Goal: Task Accomplishment & Management: Contribute content

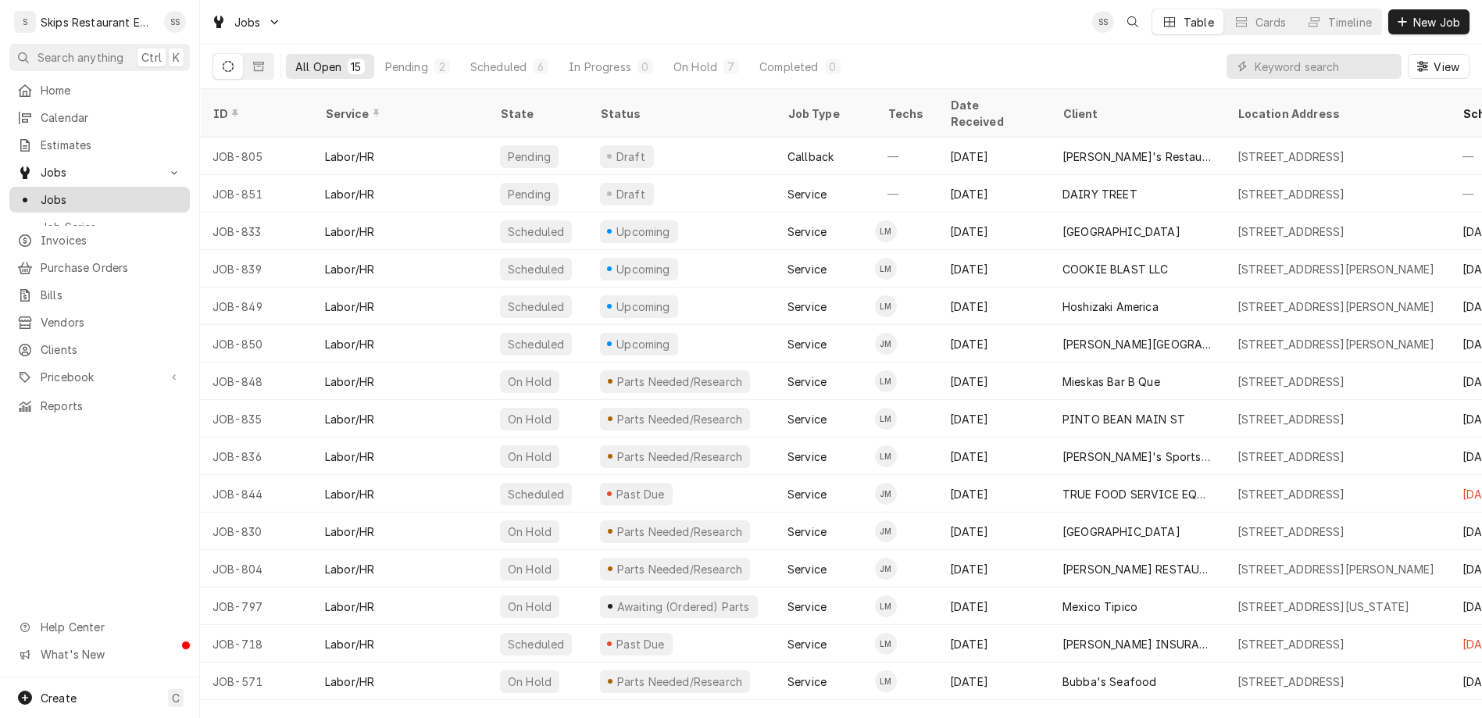
click at [52, 191] on span "Jobs" at bounding box center [111, 199] width 141 height 16
click at [253, 62] on icon "Dynamic Content Wrapper" at bounding box center [258, 66] width 11 height 9
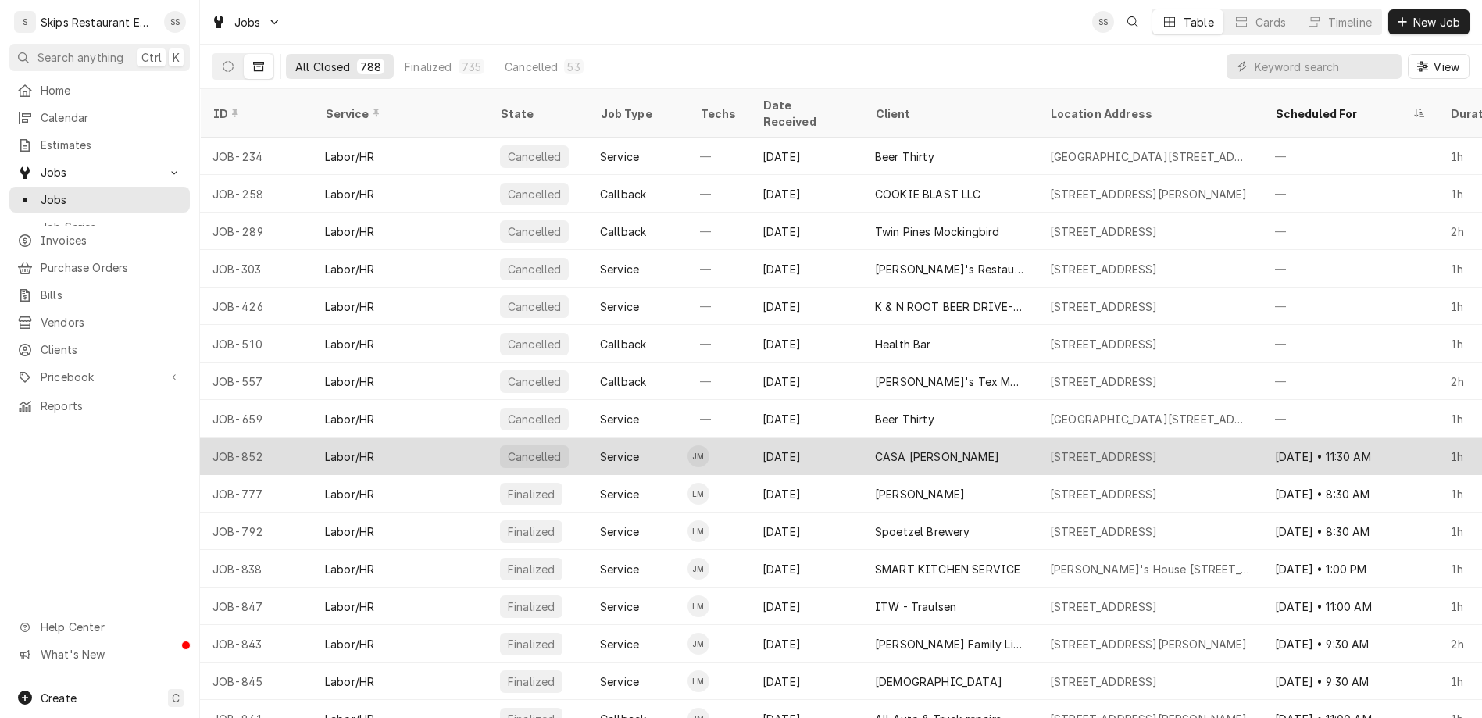
click at [867, 437] on div "CASA OLE" at bounding box center [949, 455] width 175 height 37
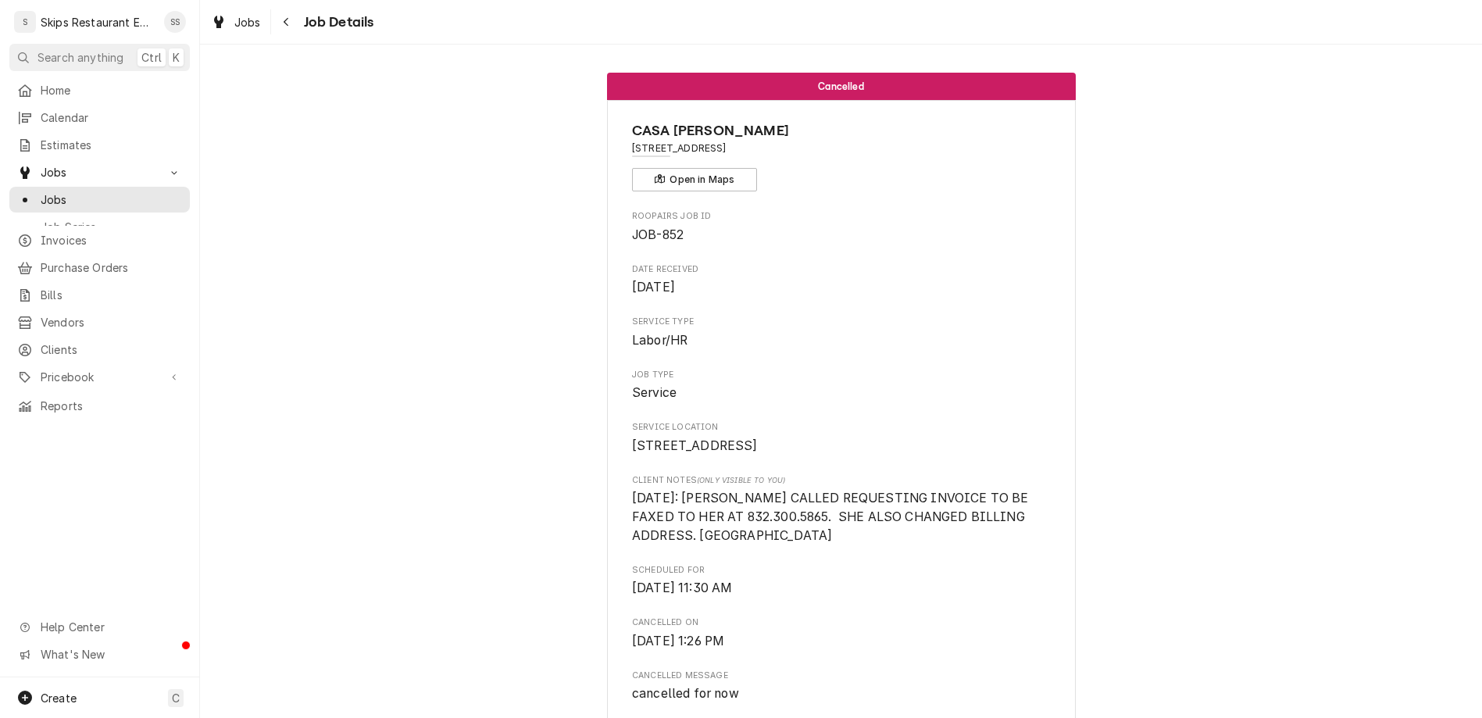
scroll to position [317, 0]
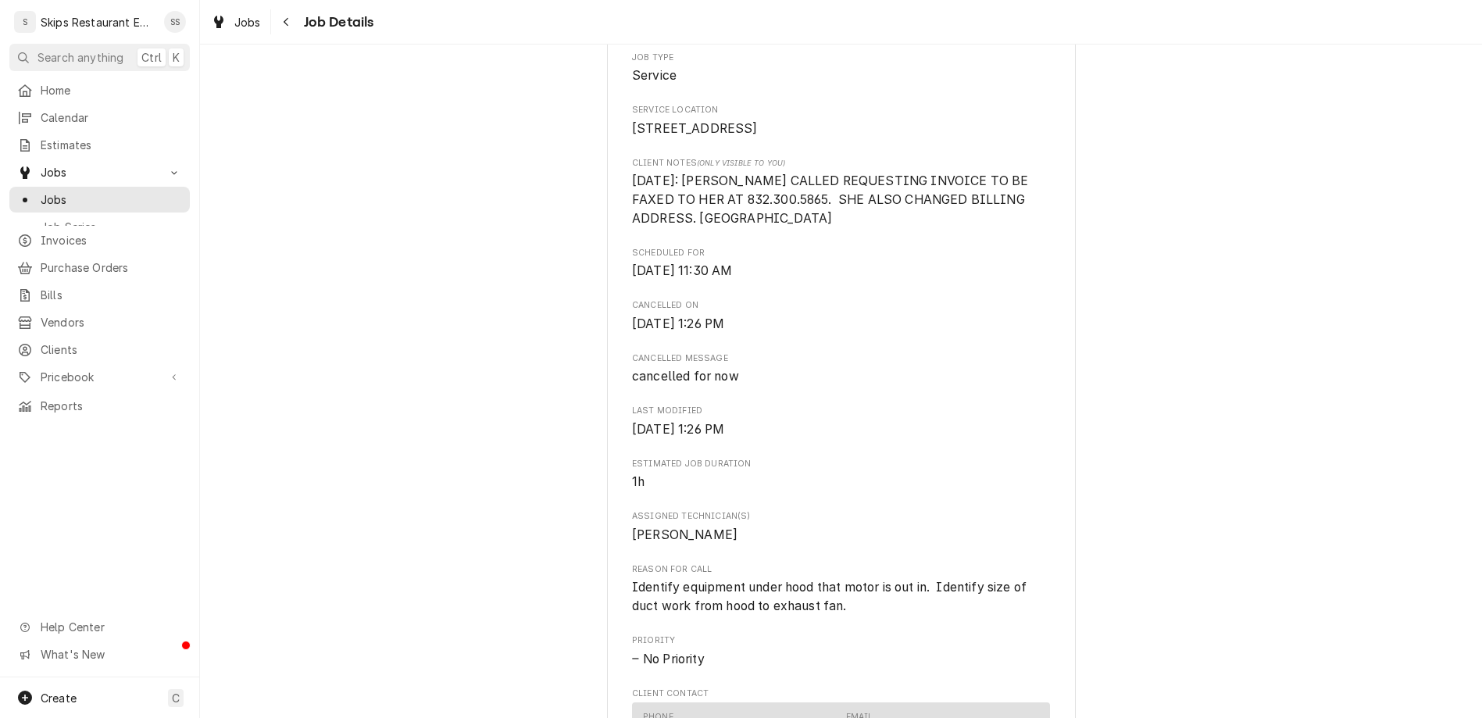
click at [53, 191] on span "Jobs" at bounding box center [111, 199] width 141 height 16
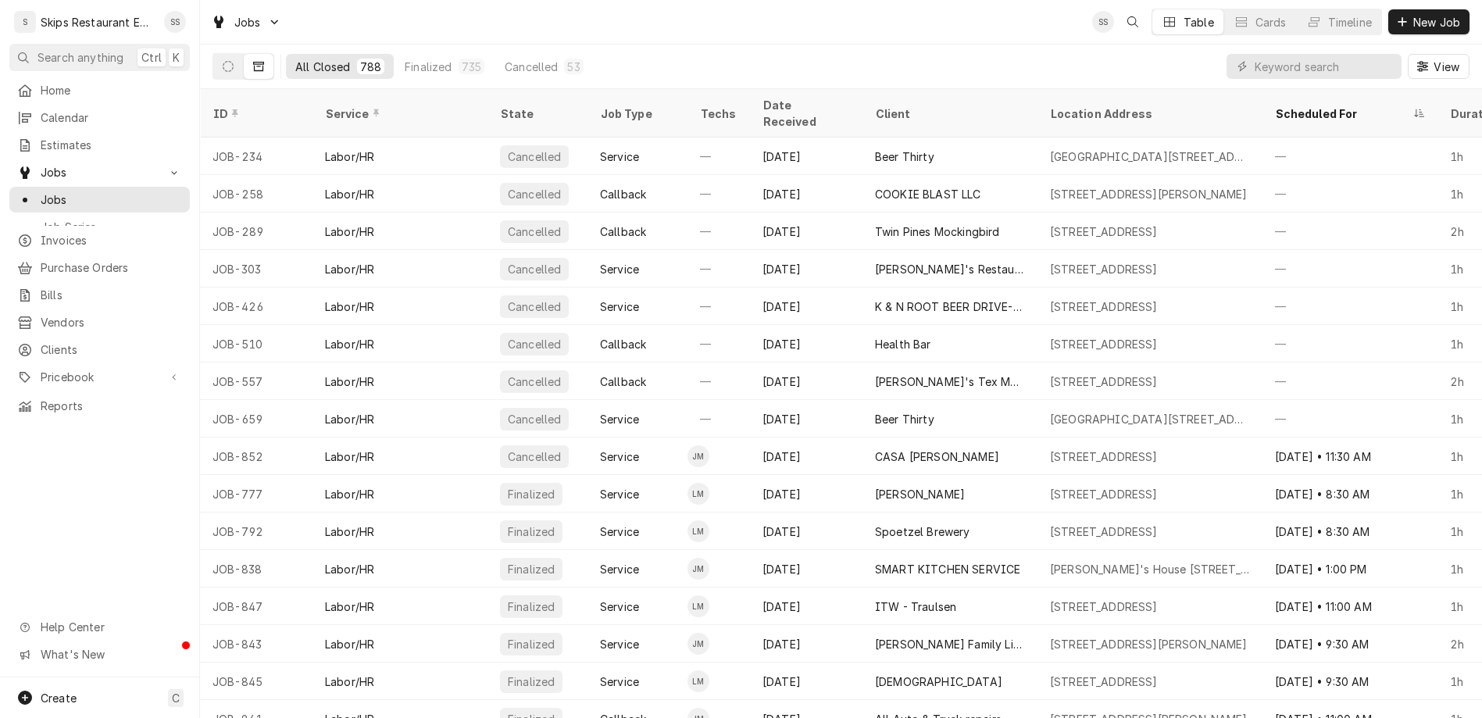
click at [253, 61] on icon "Dynamic Content Wrapper" at bounding box center [258, 66] width 11 height 11
click at [223, 61] on icon "Dynamic Content Wrapper" at bounding box center [228, 66] width 11 height 11
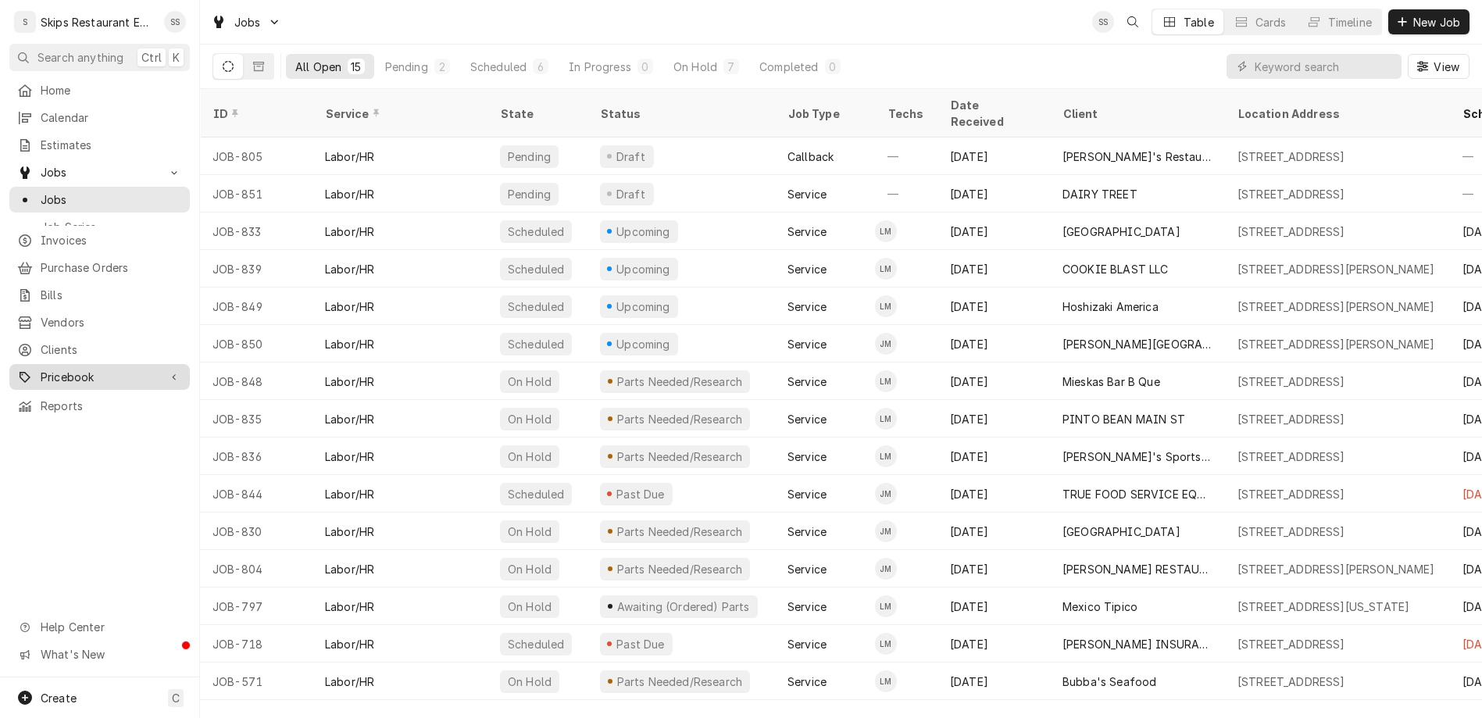
click at [41, 369] on span "Pricebook" at bounding box center [100, 377] width 118 height 16
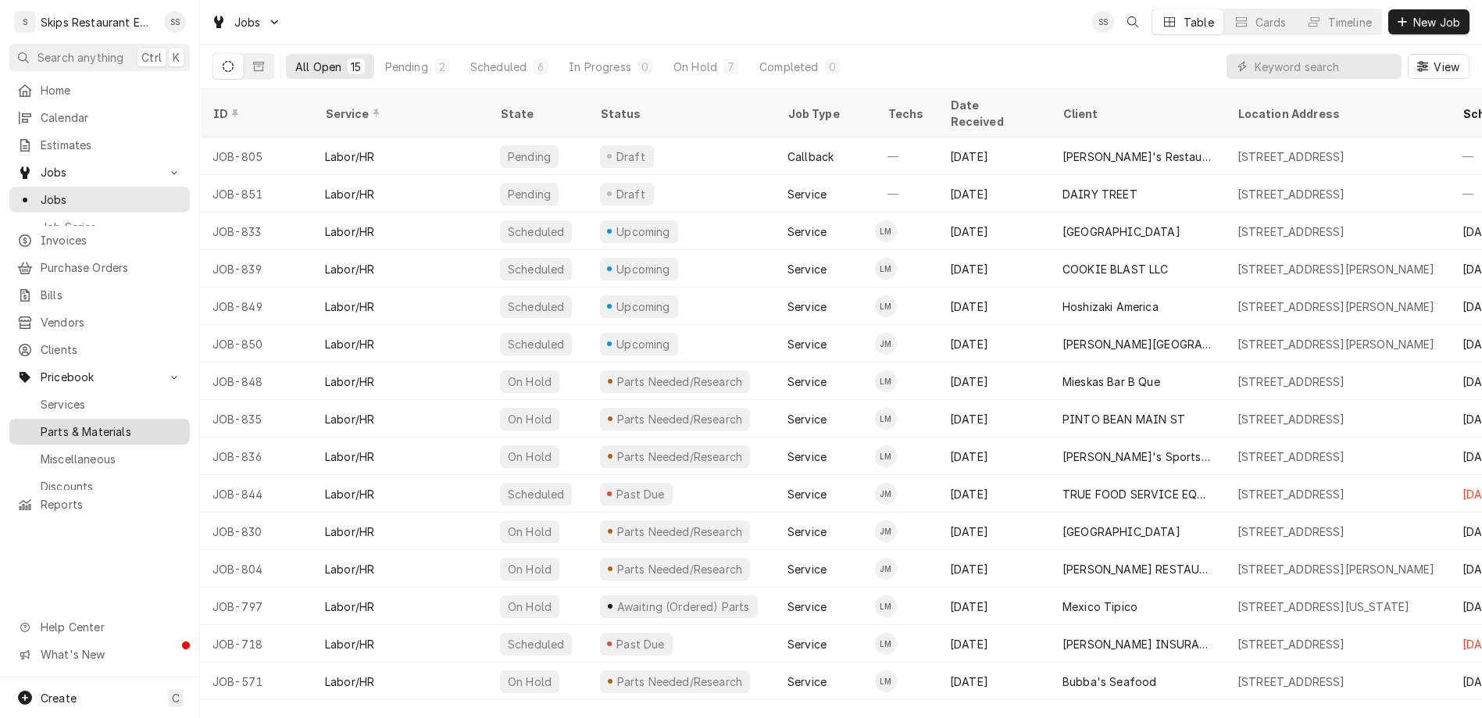
click at [44, 423] on span "Parts & Materials" at bounding box center [111, 431] width 141 height 16
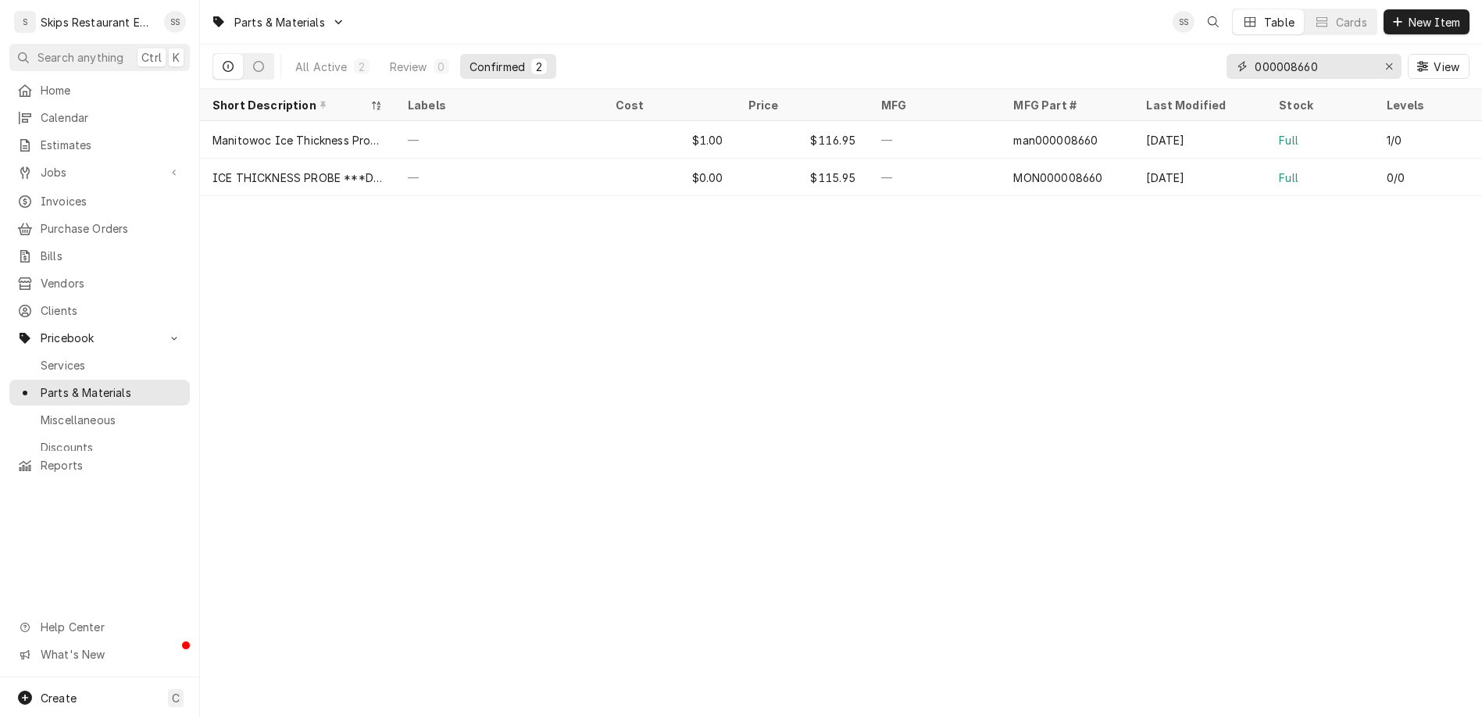
drag, startPoint x: 1308, startPoint y: 52, endPoint x: 1249, endPoint y: 61, distance: 60.0
click at [1254, 61] on input "000008660" at bounding box center [1312, 66] width 117 height 25
type input "381024"
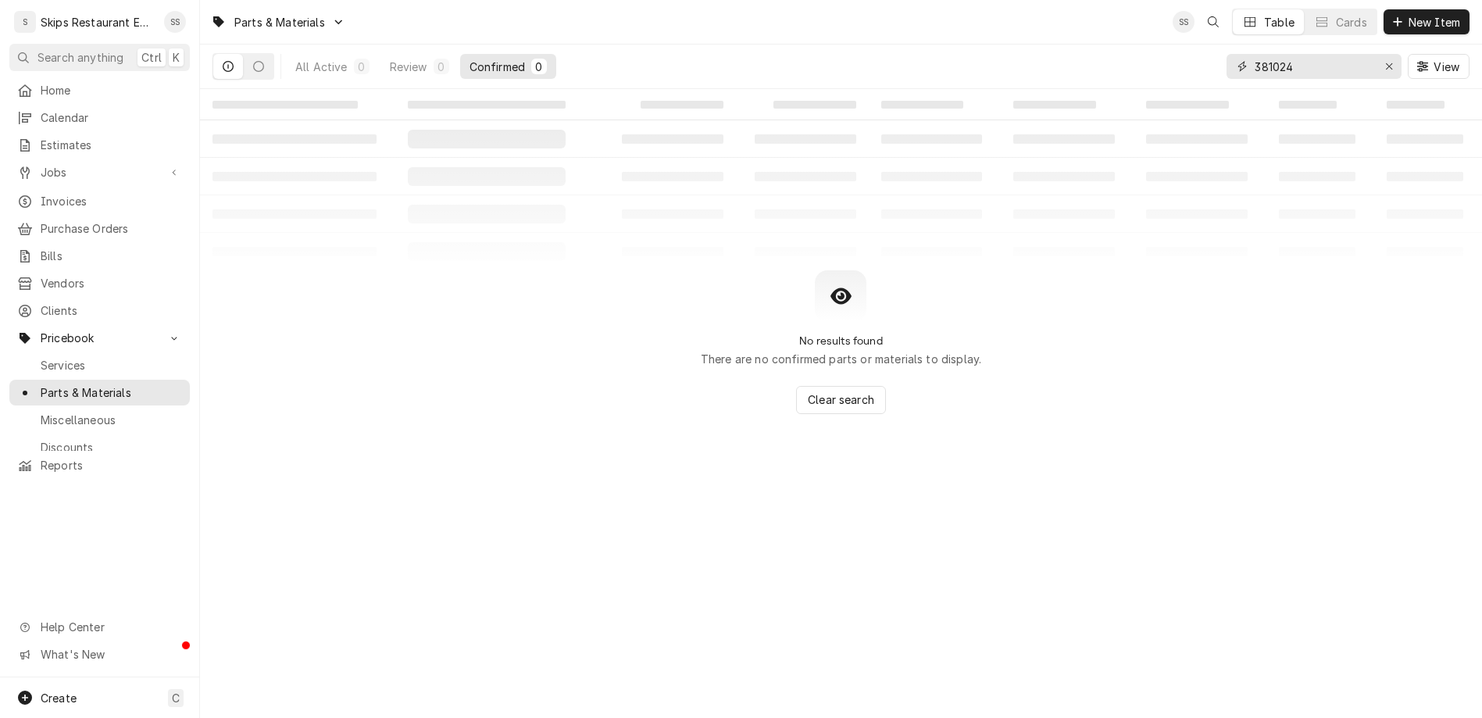
drag, startPoint x: 1339, startPoint y: 49, endPoint x: 1293, endPoint y: 48, distance: 46.1
click at [1293, 54] on input "381024" at bounding box center [1312, 66] width 117 height 25
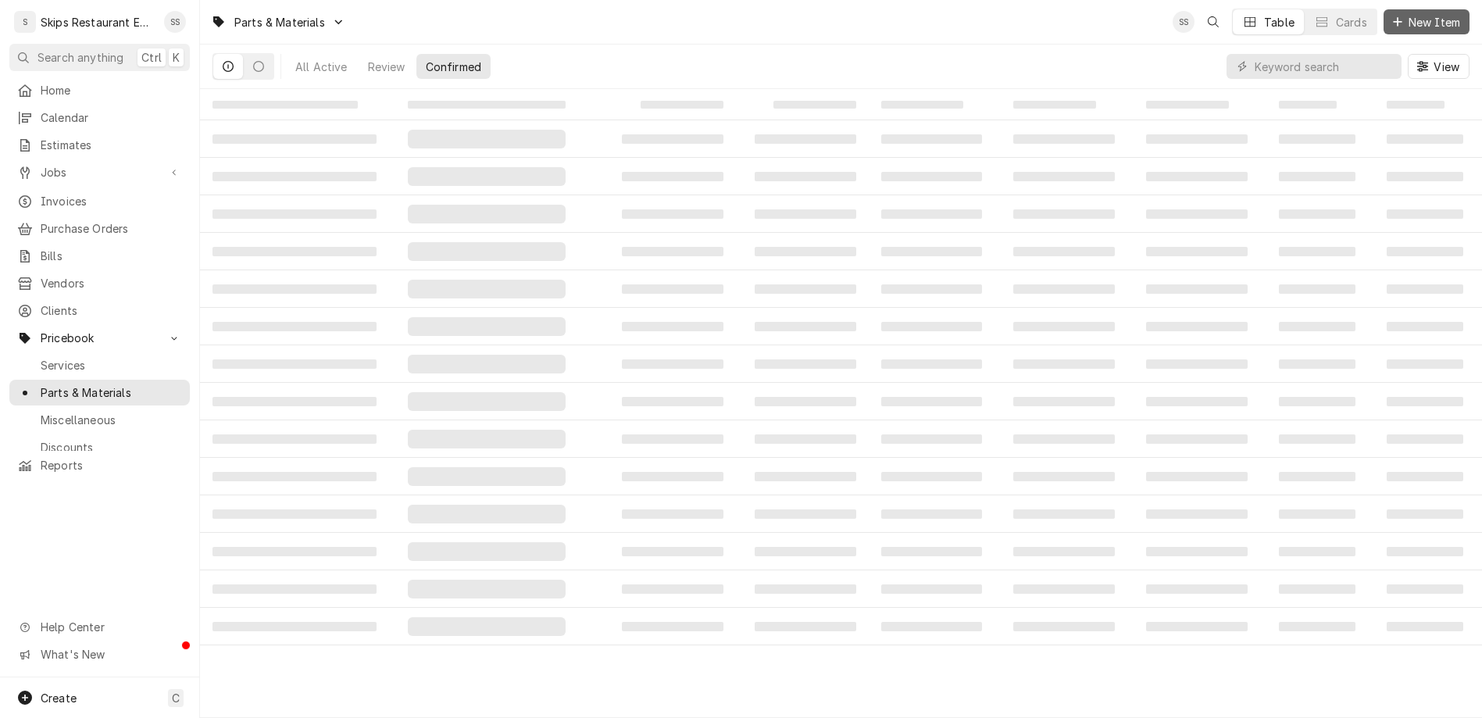
click at [1440, 14] on span "New Item" at bounding box center [1434, 22] width 58 height 16
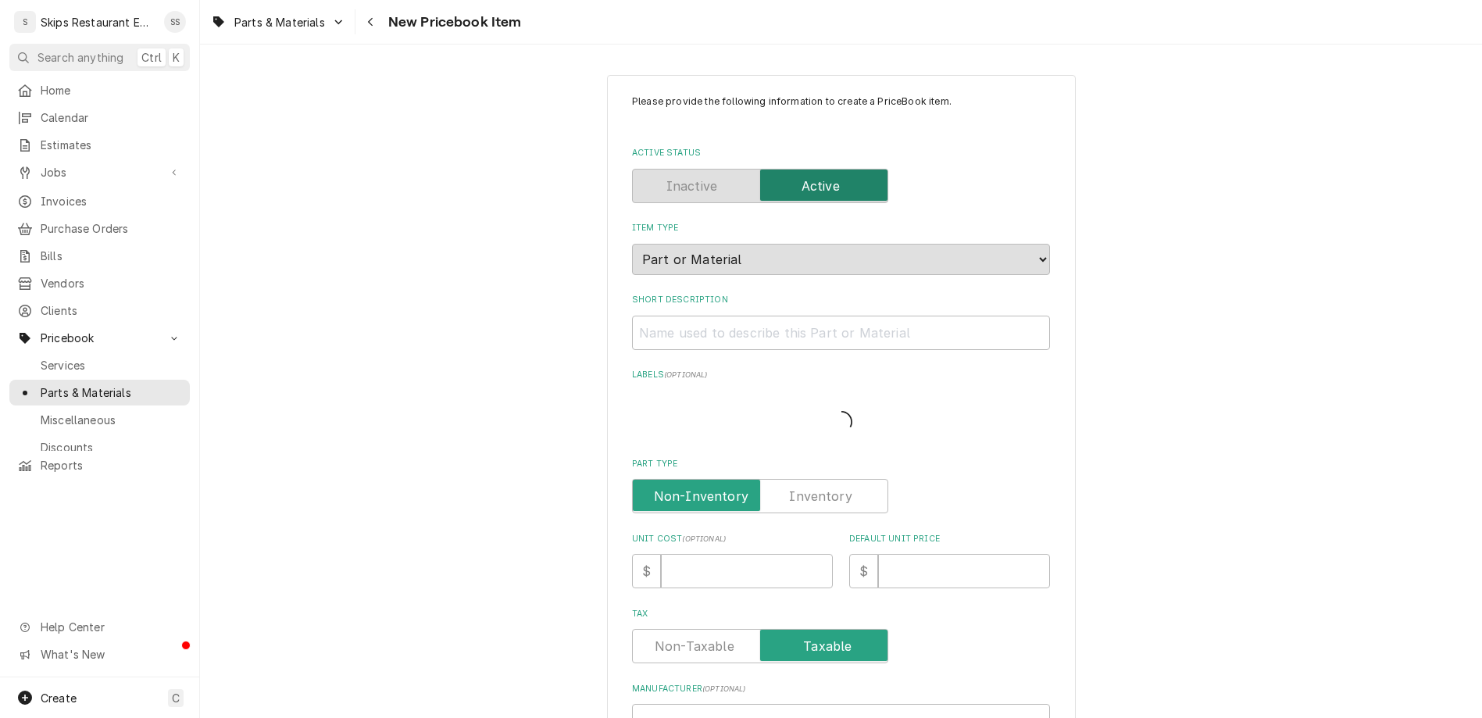
type textarea "x"
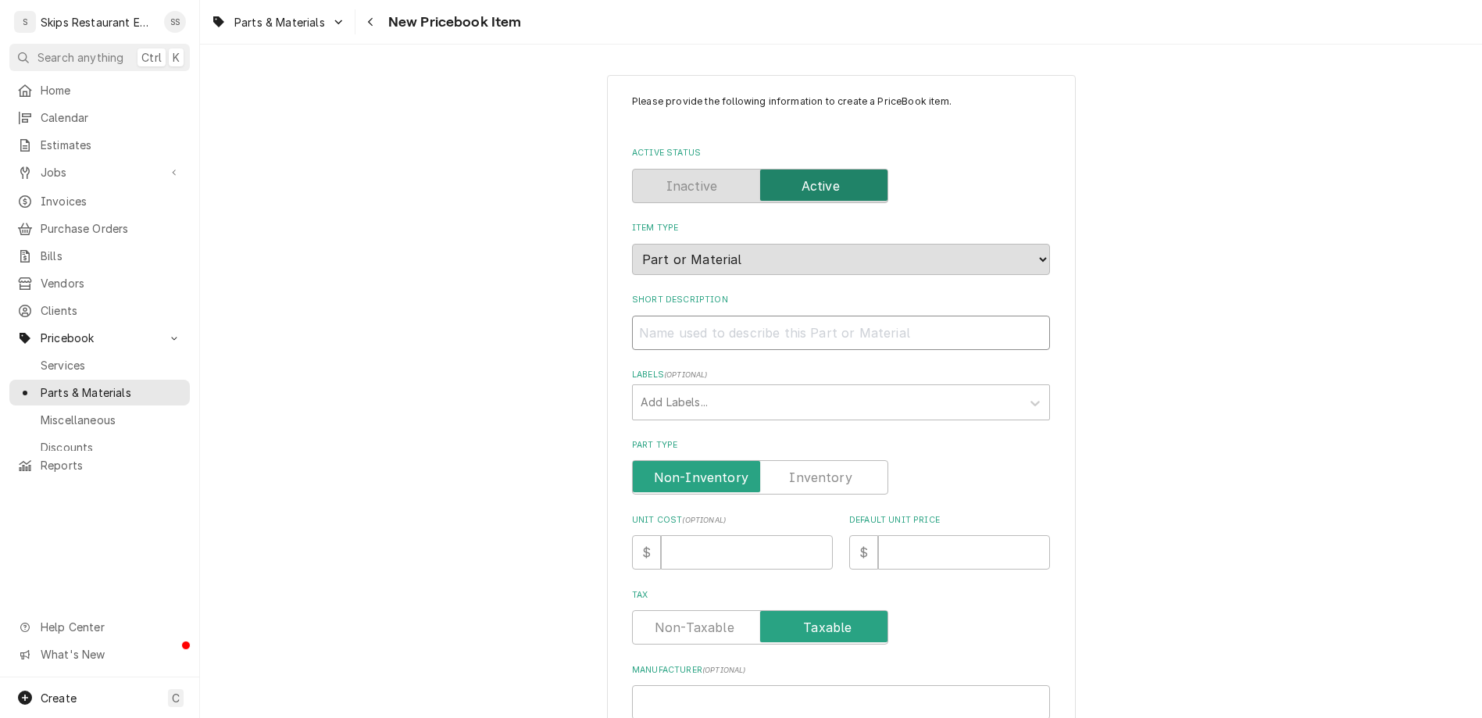
click at [708, 316] on input "Short Description" at bounding box center [841, 333] width 418 height 34
type input "F"
type textarea "x"
type input "Fuse"
type textarea "x"
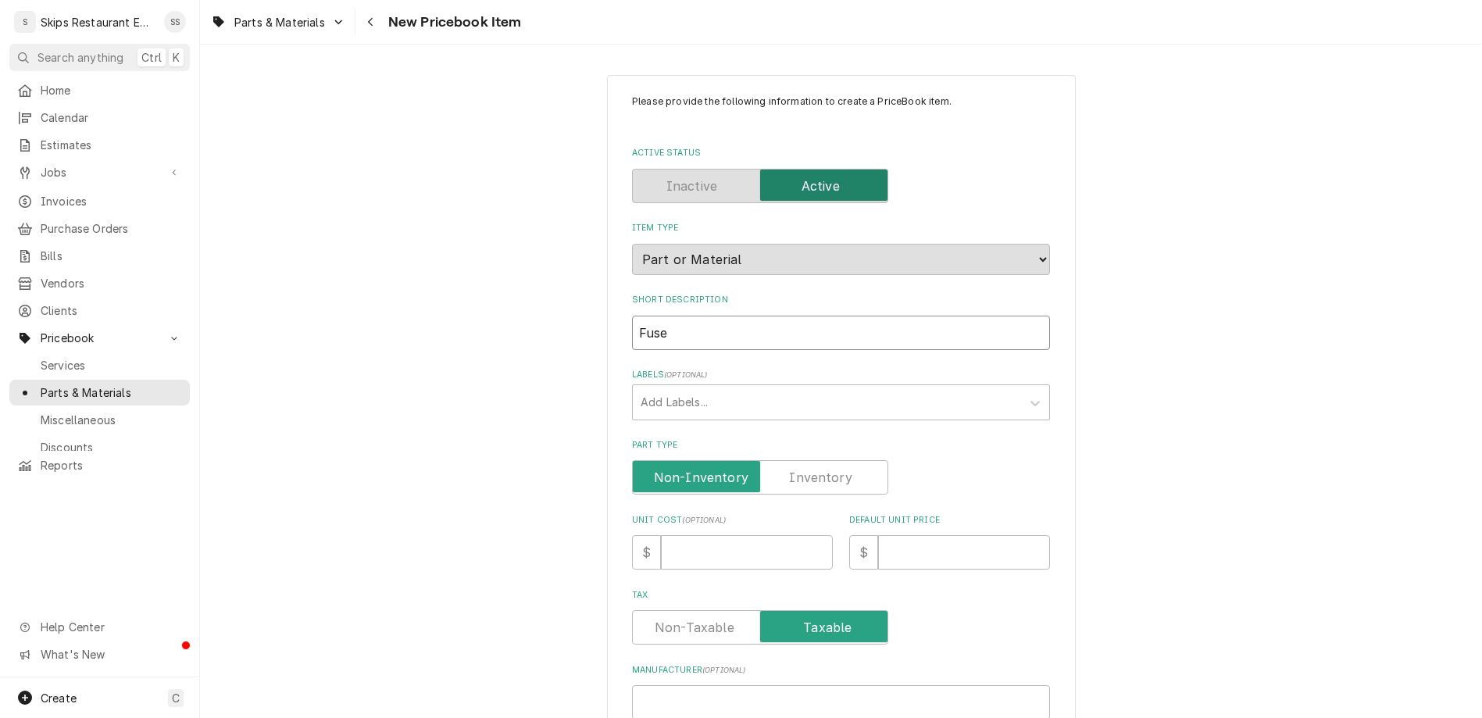
type input "Fuse 5"
type textarea "x"
type input "Fuse 5"
type textarea "x"
type input "Fuse 5 A"
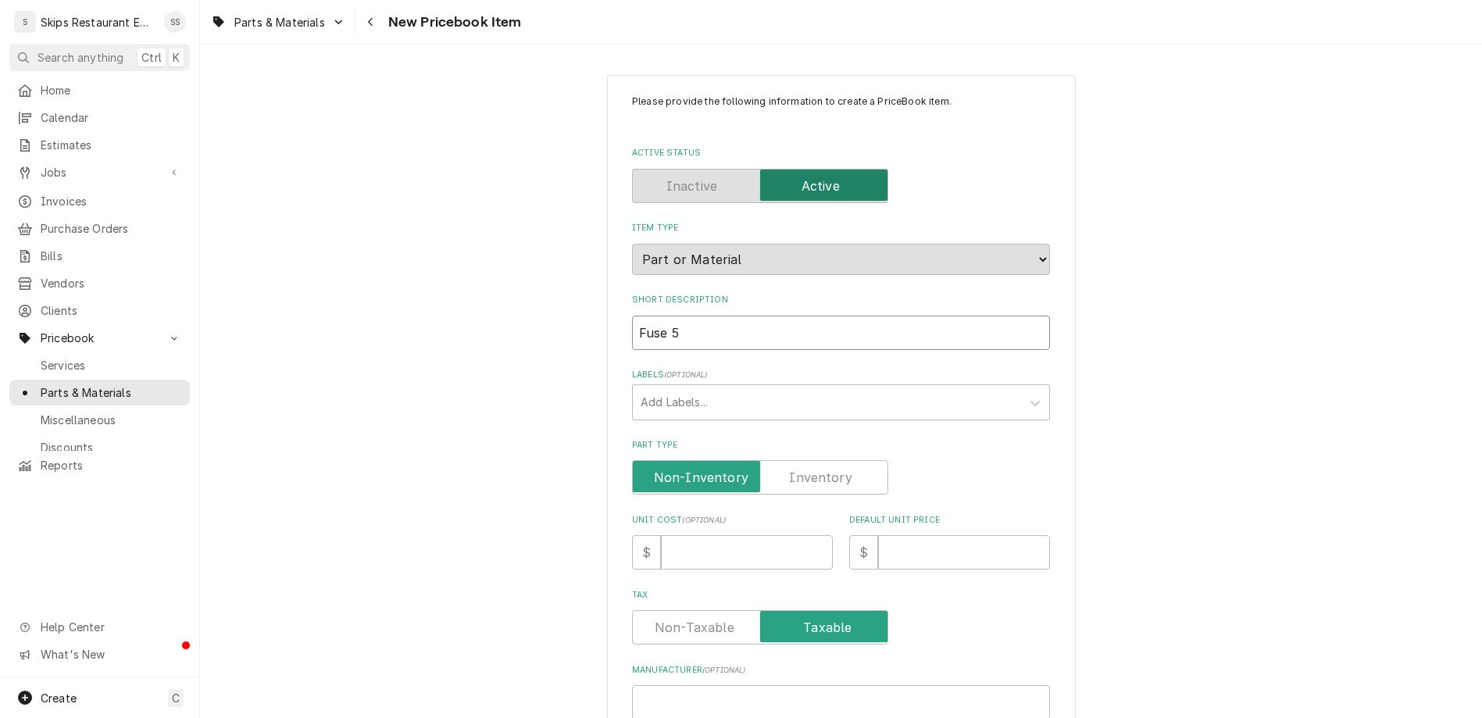
type textarea "x"
type input "Fuse 5 Am"
type textarea "x"
type input "Fuse 5 Amp"
type textarea "x"
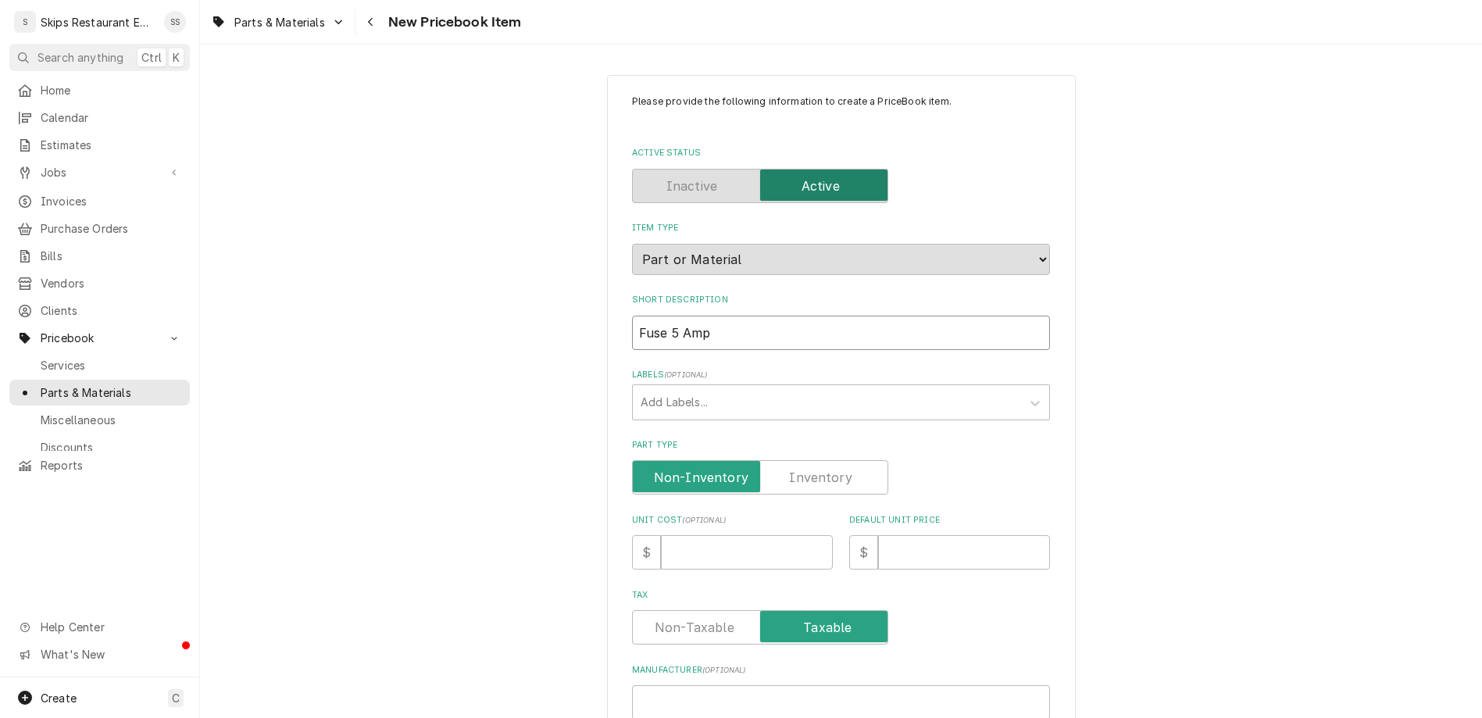
type input "Fuse 5 Amp"
type textarea "x"
type input "Fuse 5 Amp 6"
type textarea "x"
type input "Fuse 5 Amp 60"
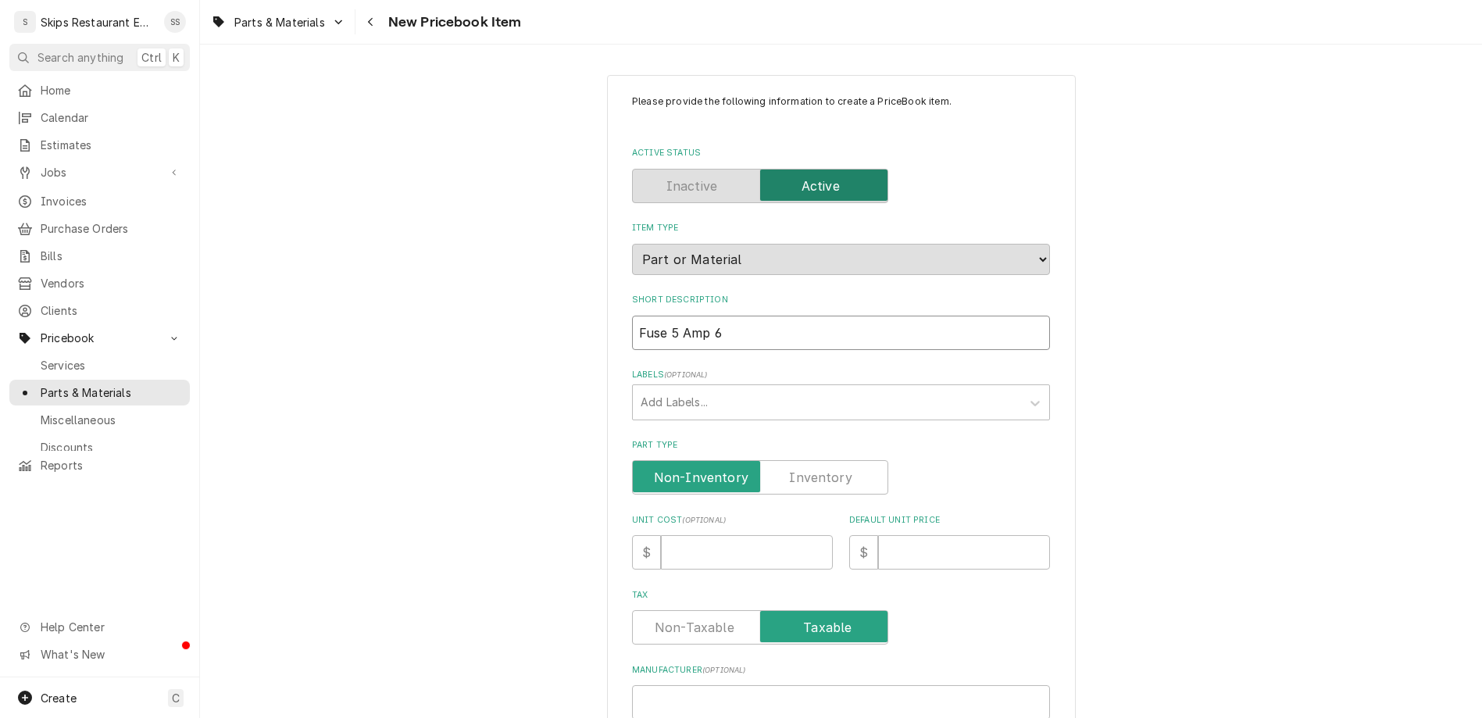
type textarea "x"
type input "Fuse 5 Amp 600"
type textarea "x"
type input "Fuse 5 Amp 600V"
type textarea "x"
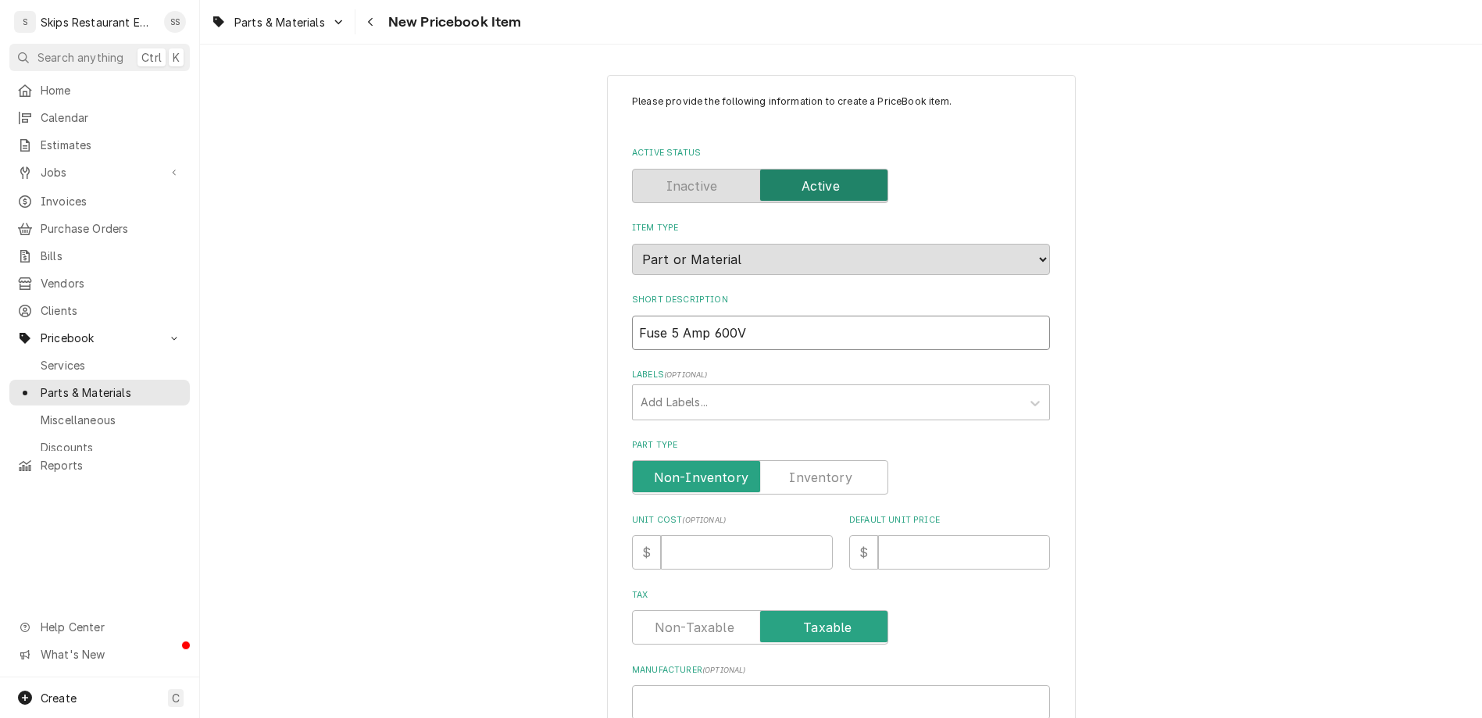
type input "Fuse 5 Amp 600V"
click at [775, 460] on label "Part Type" at bounding box center [760, 477] width 256 height 34
click at [775, 460] on input "Part Type" at bounding box center [760, 477] width 242 height 34
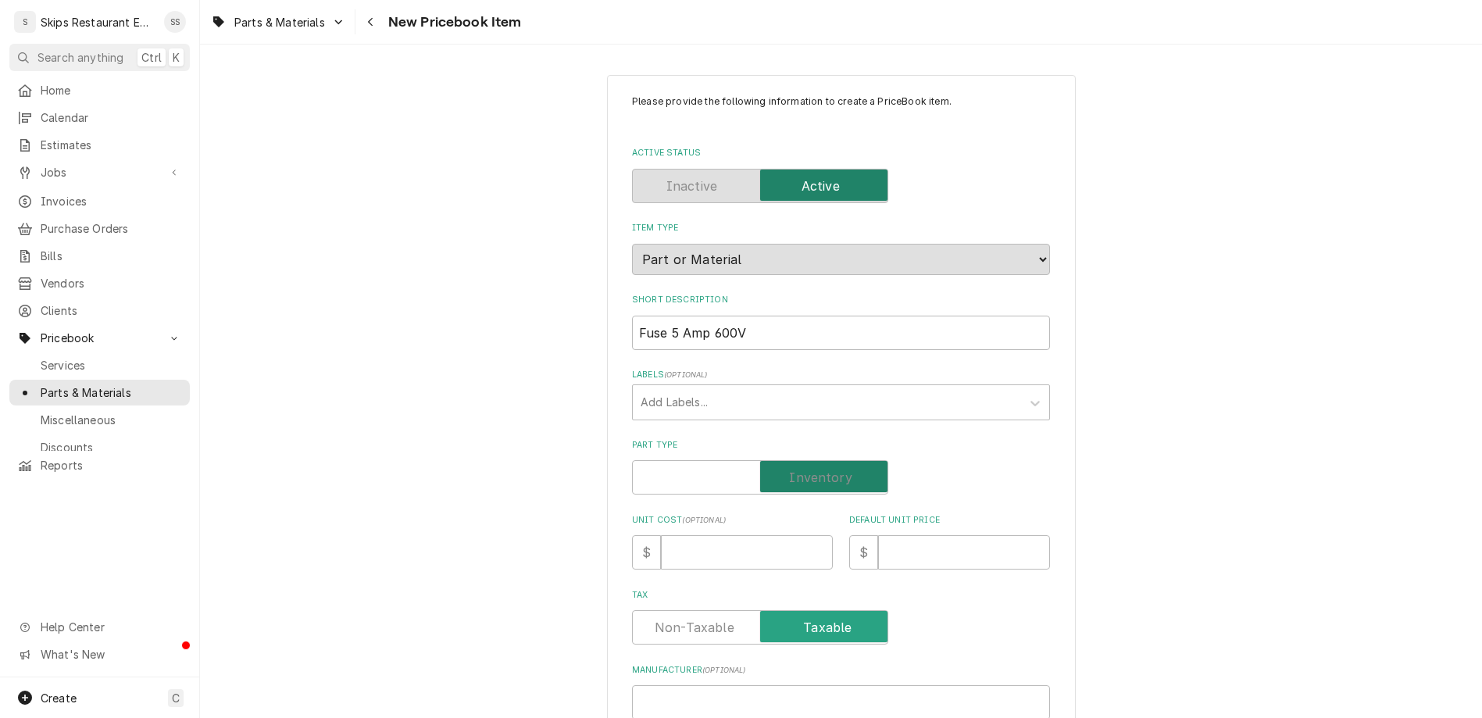
checkbox input "true"
type textarea "x"
click at [878, 535] on input "Default Unit Price" at bounding box center [964, 552] width 172 height 34
type input "8"
type textarea "x"
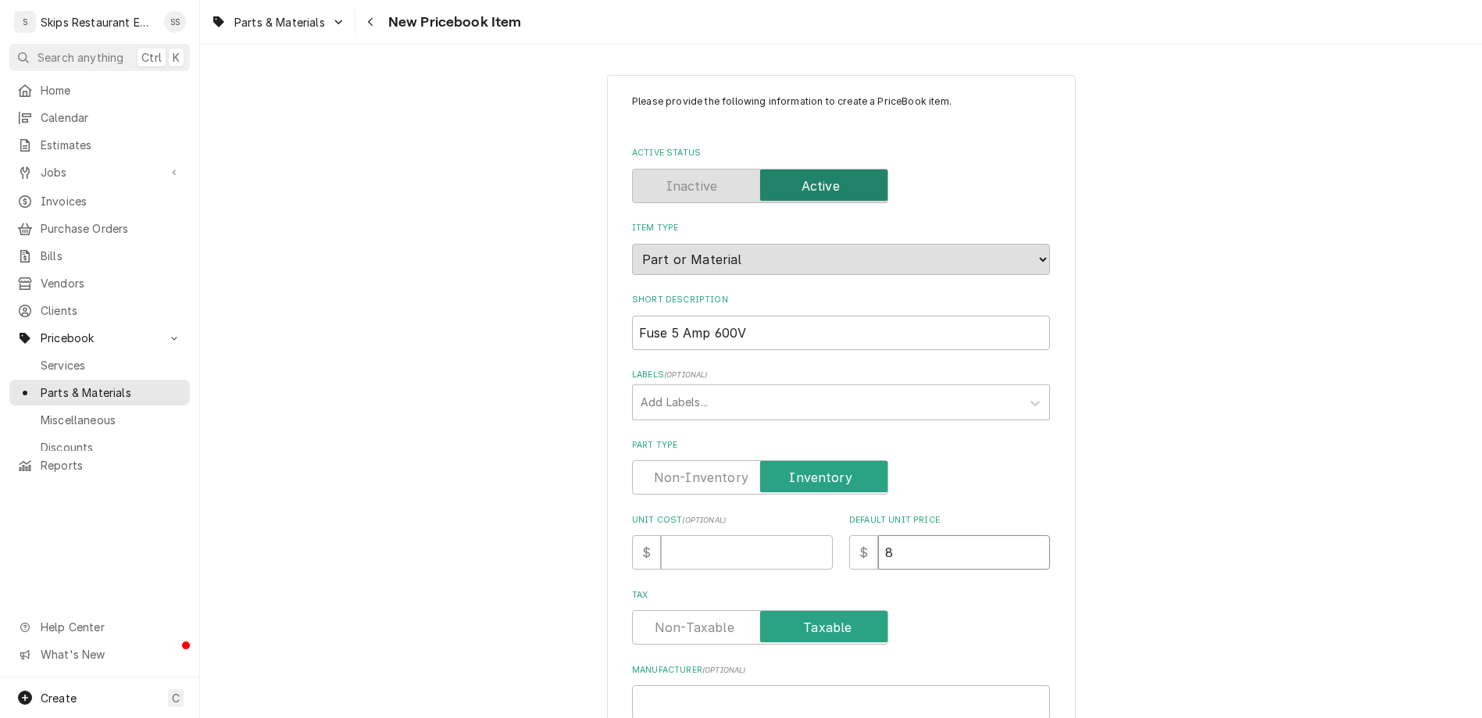
type input "8.9"
type textarea "x"
type input "8.95"
type textarea "x"
type input "8.95"
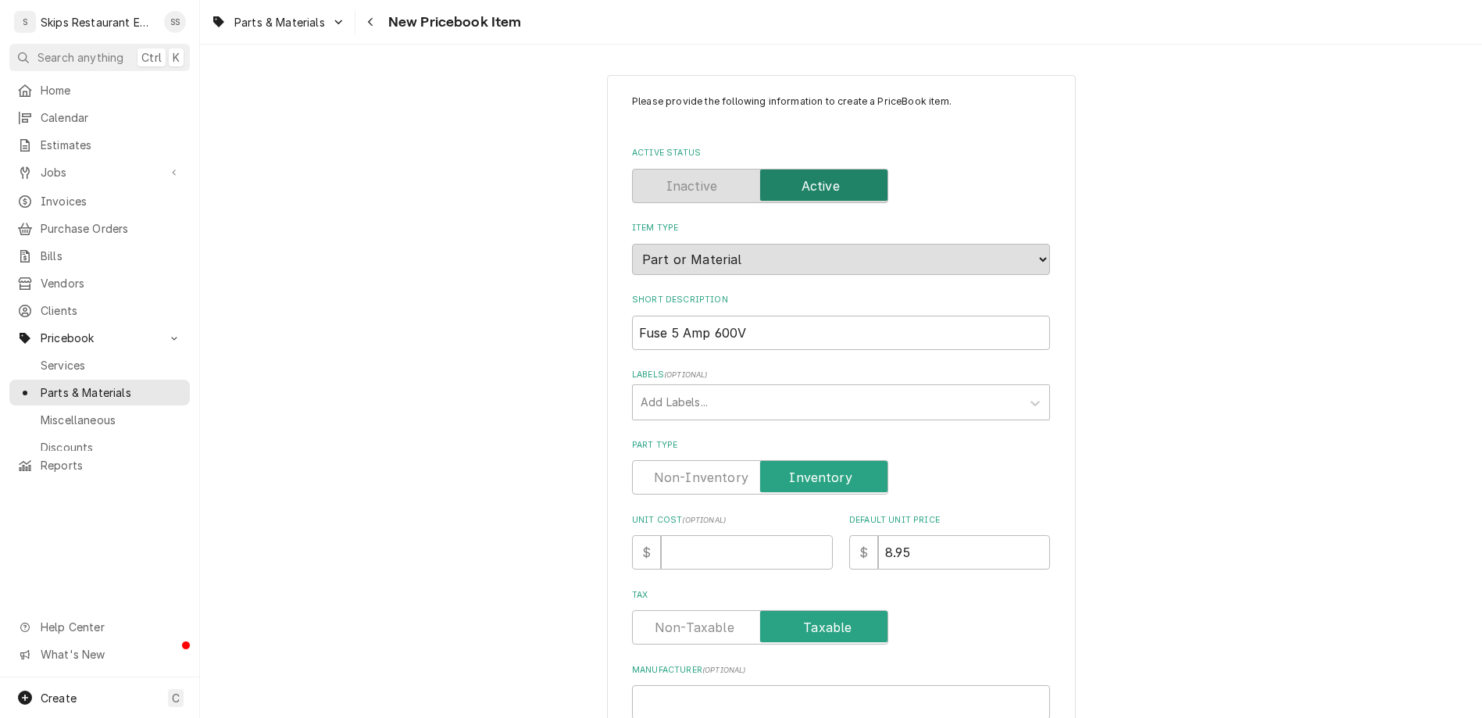
paste input "381024"
type input "381024"
type textarea "x"
type input "381024"
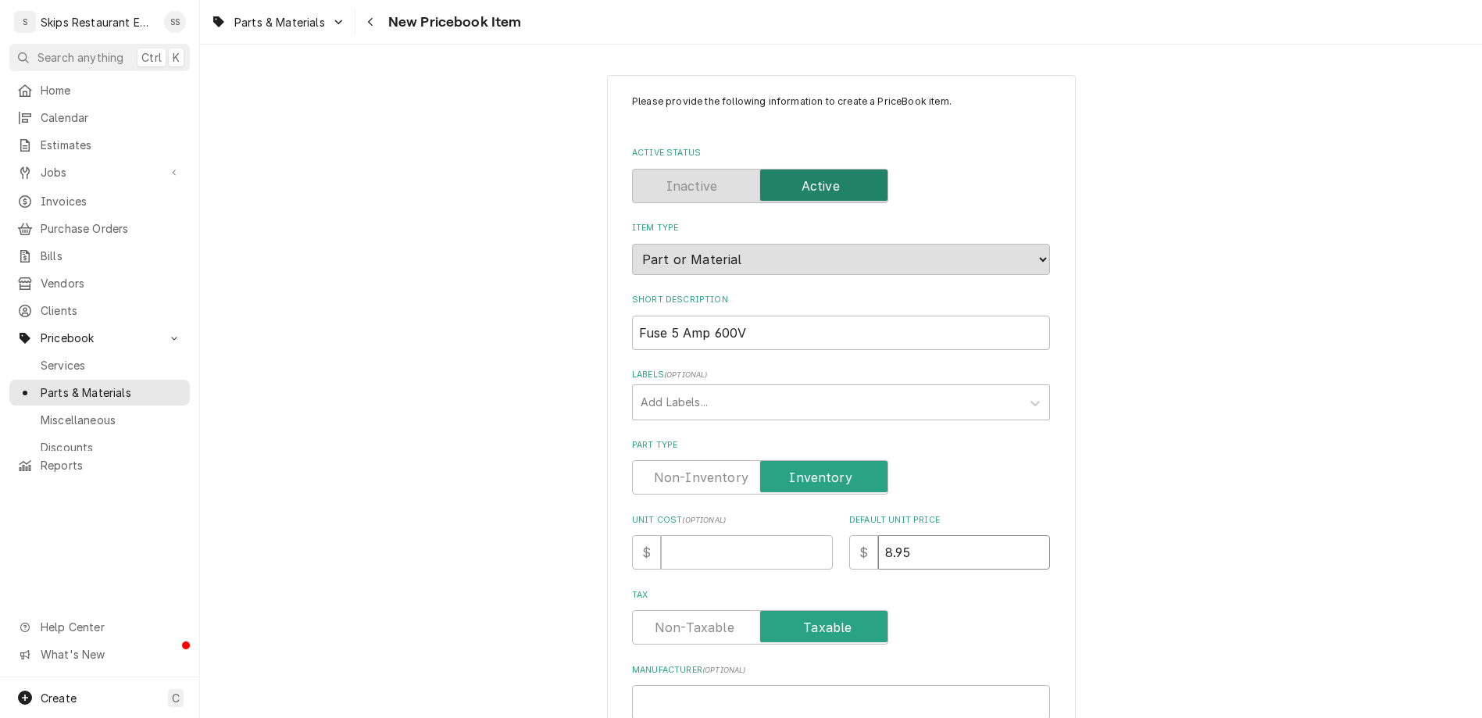
drag, startPoint x: 872, startPoint y: 416, endPoint x: 834, endPoint y: 416, distance: 38.3
click at [878, 535] on input "8.95" at bounding box center [964, 552] width 172 height 34
type input "1"
type textarea "x"
type input "17"
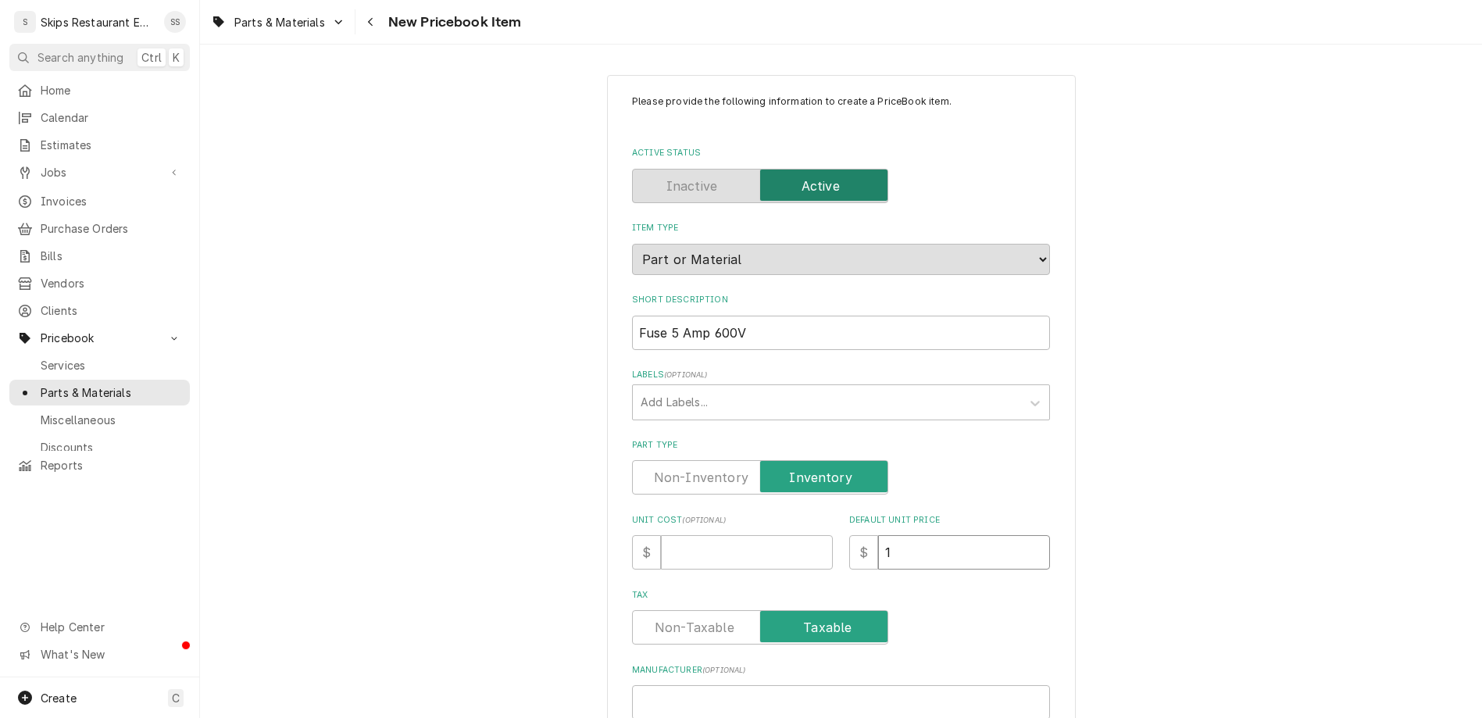
type textarea "x"
type input "17.95"
type textarea "x"
type input "17.95"
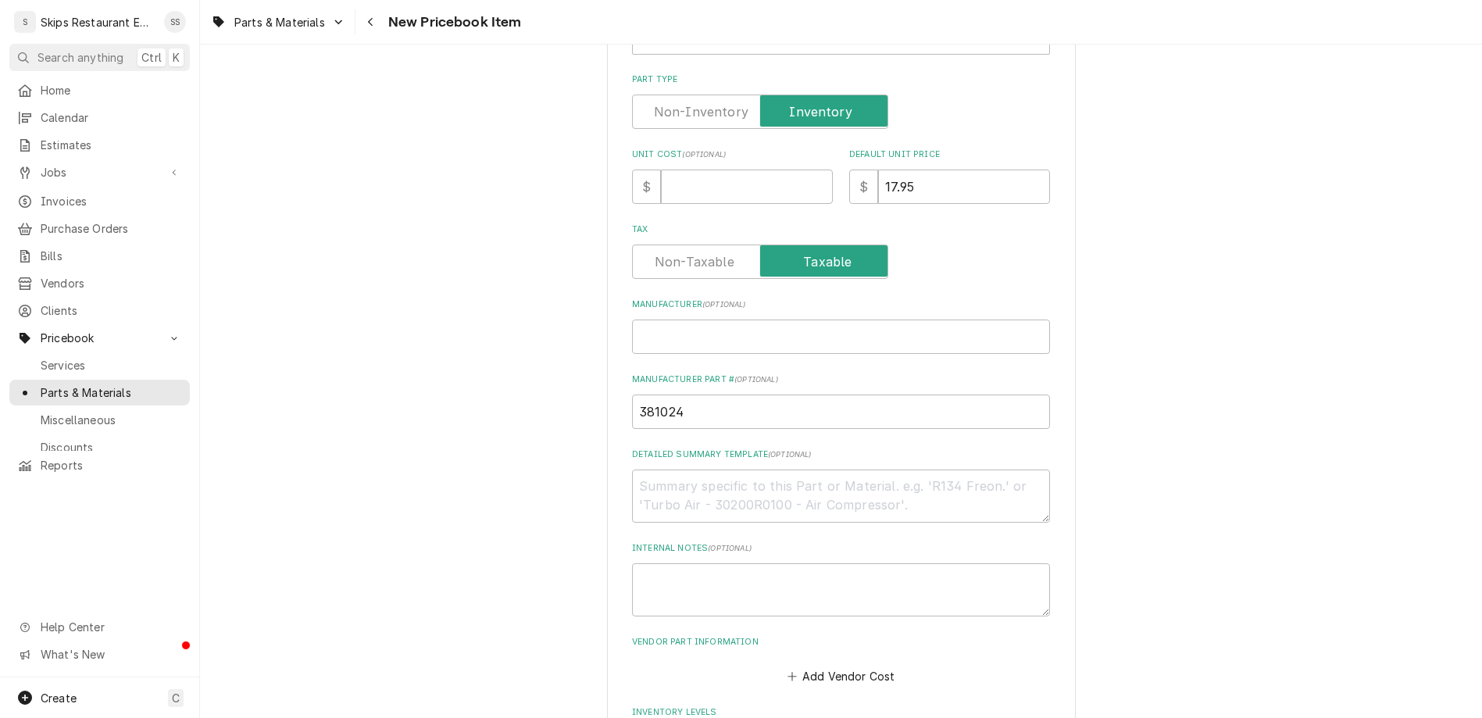
drag, startPoint x: 719, startPoint y: 562, endPoint x: 682, endPoint y: 571, distance: 38.5
type input "1"
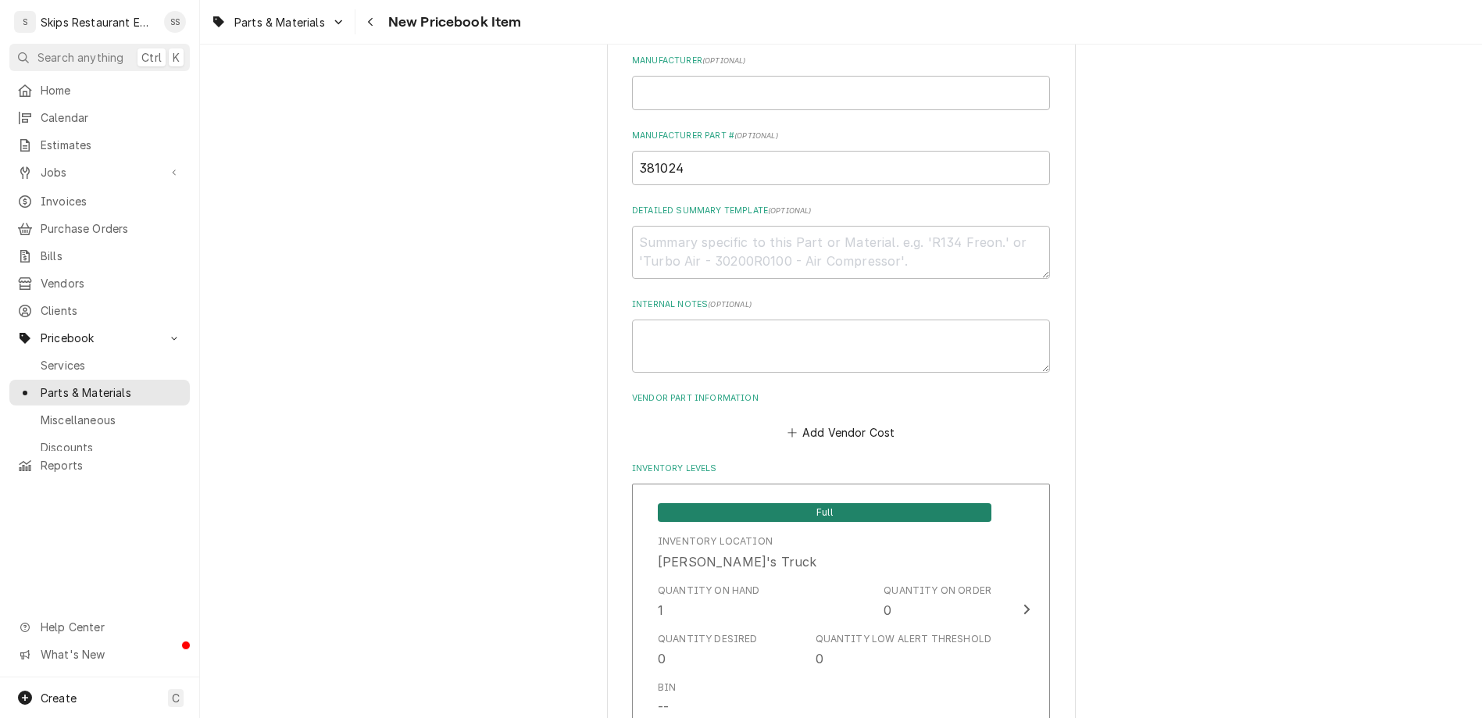
scroll to position [784, 0]
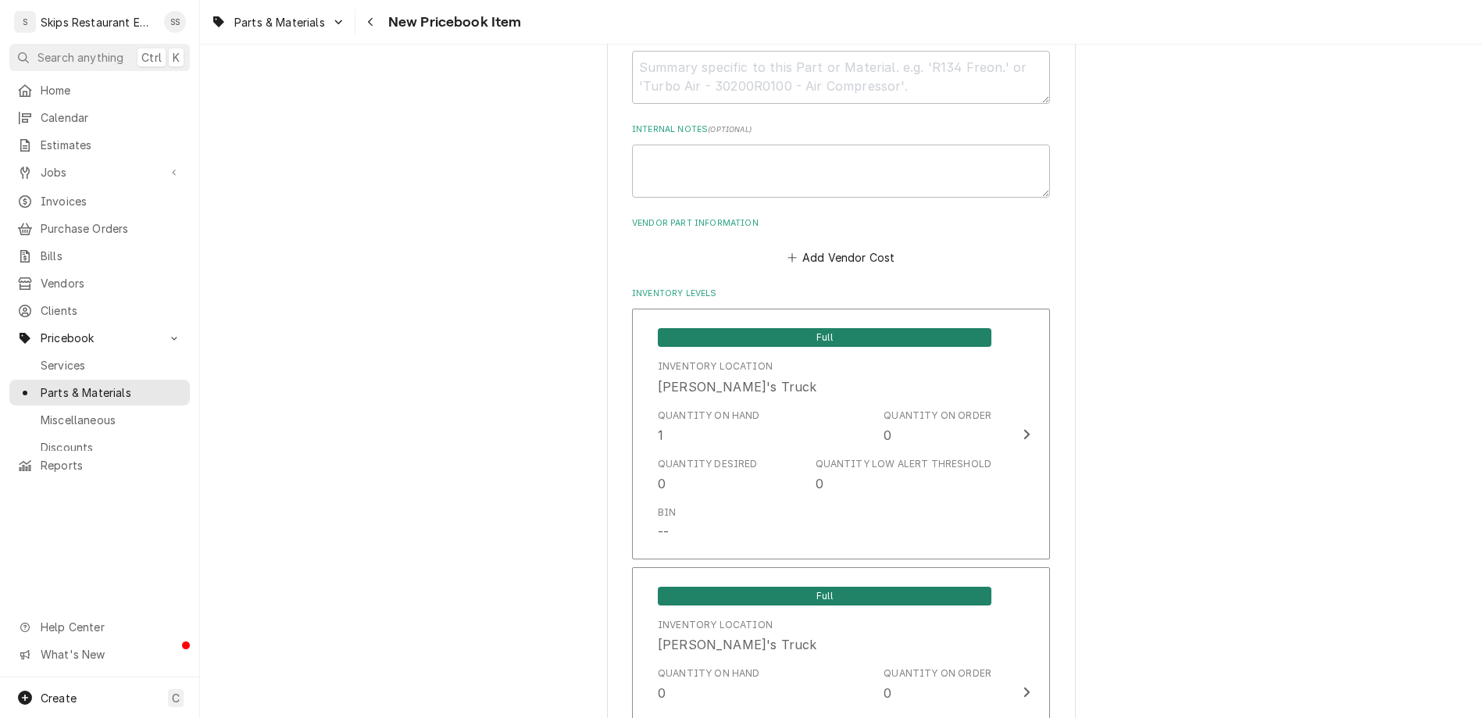
type textarea "x"
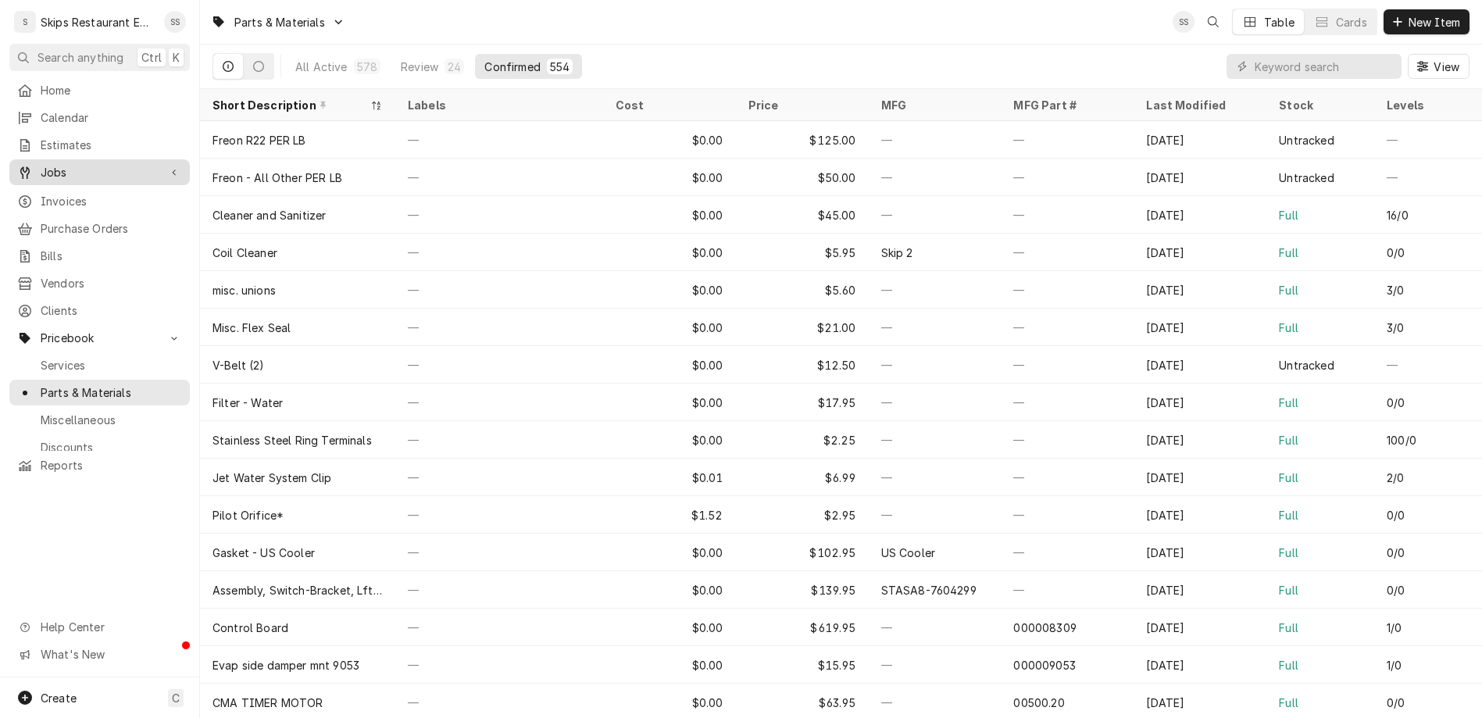
click at [41, 164] on span "Jobs" at bounding box center [100, 172] width 118 height 16
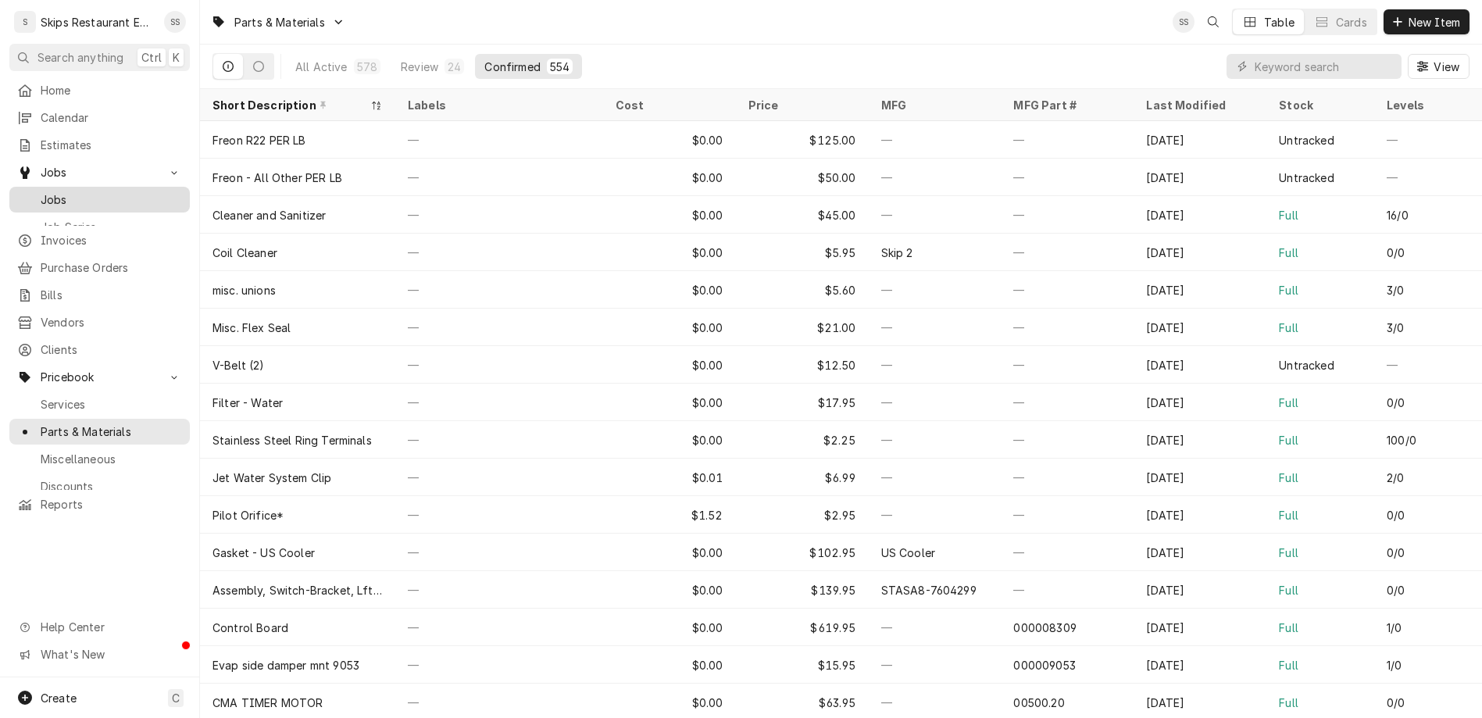
click at [42, 191] on span "Jobs" at bounding box center [111, 199] width 141 height 16
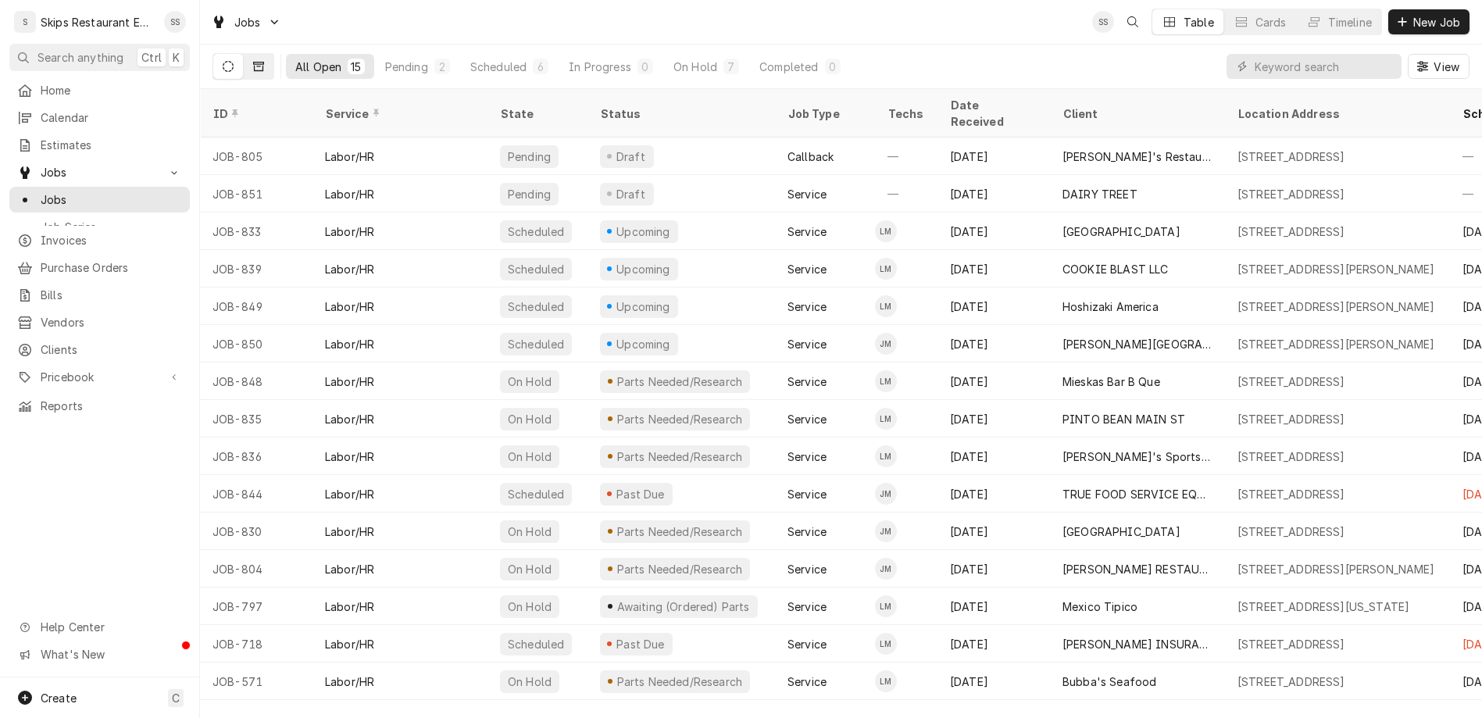
click at [253, 61] on icon "Dynamic Content Wrapper" at bounding box center [258, 66] width 11 height 11
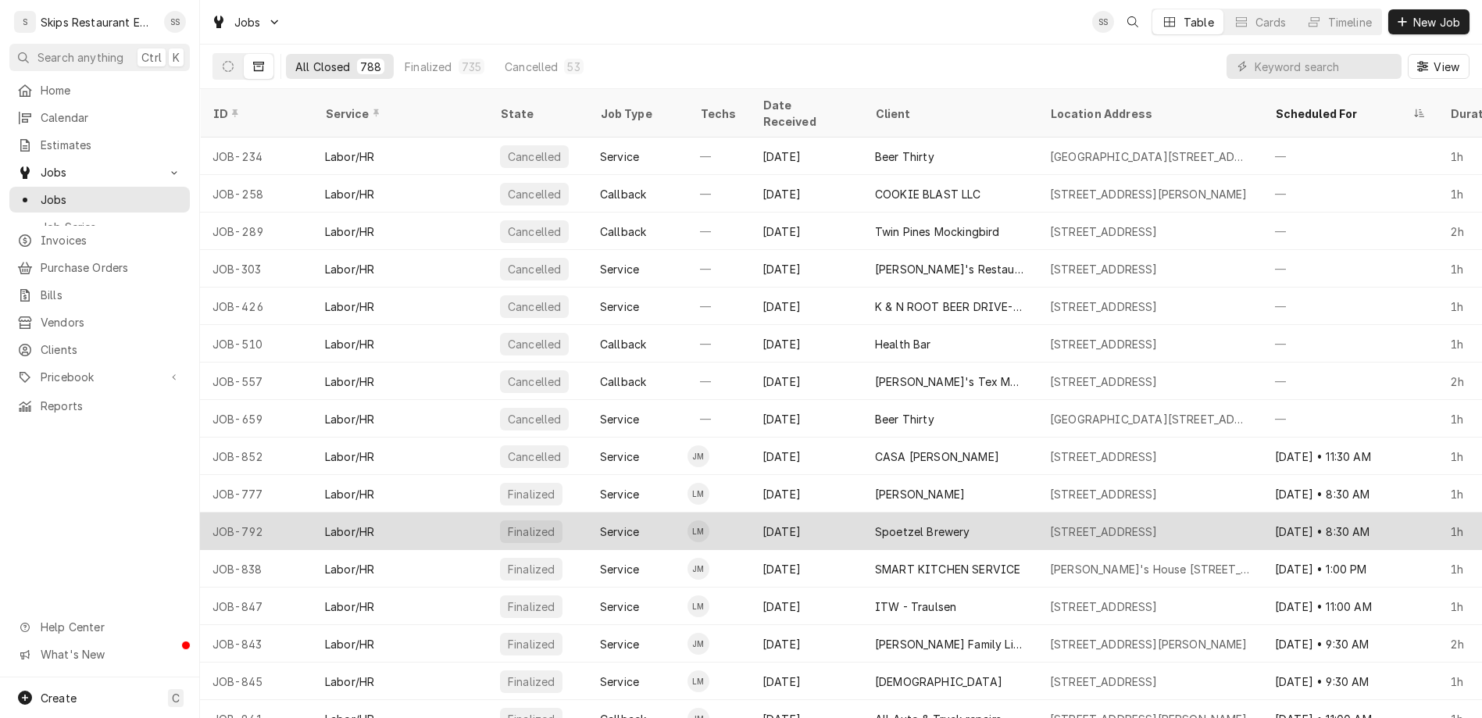
click at [875, 523] on div "Spoetzel Brewery" at bounding box center [922, 531] width 95 height 16
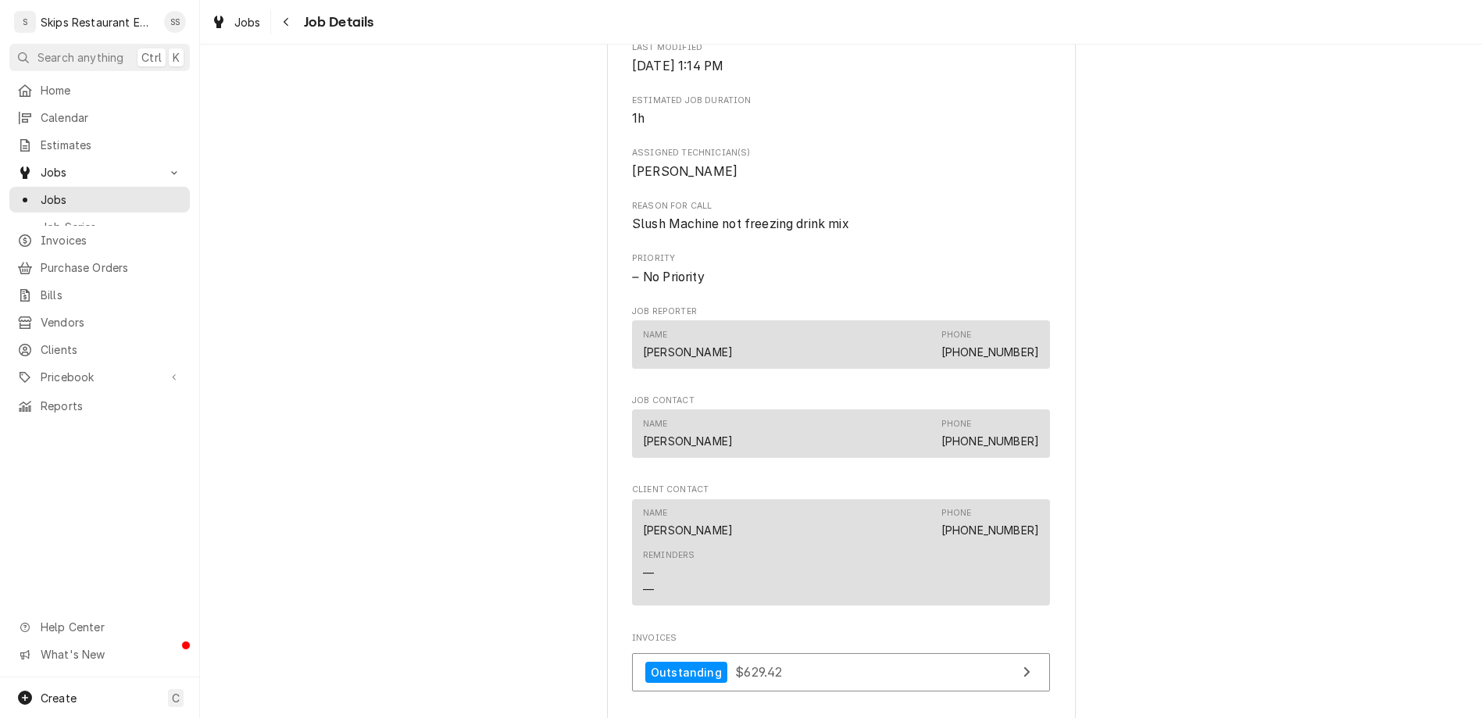
scroll to position [709, 0]
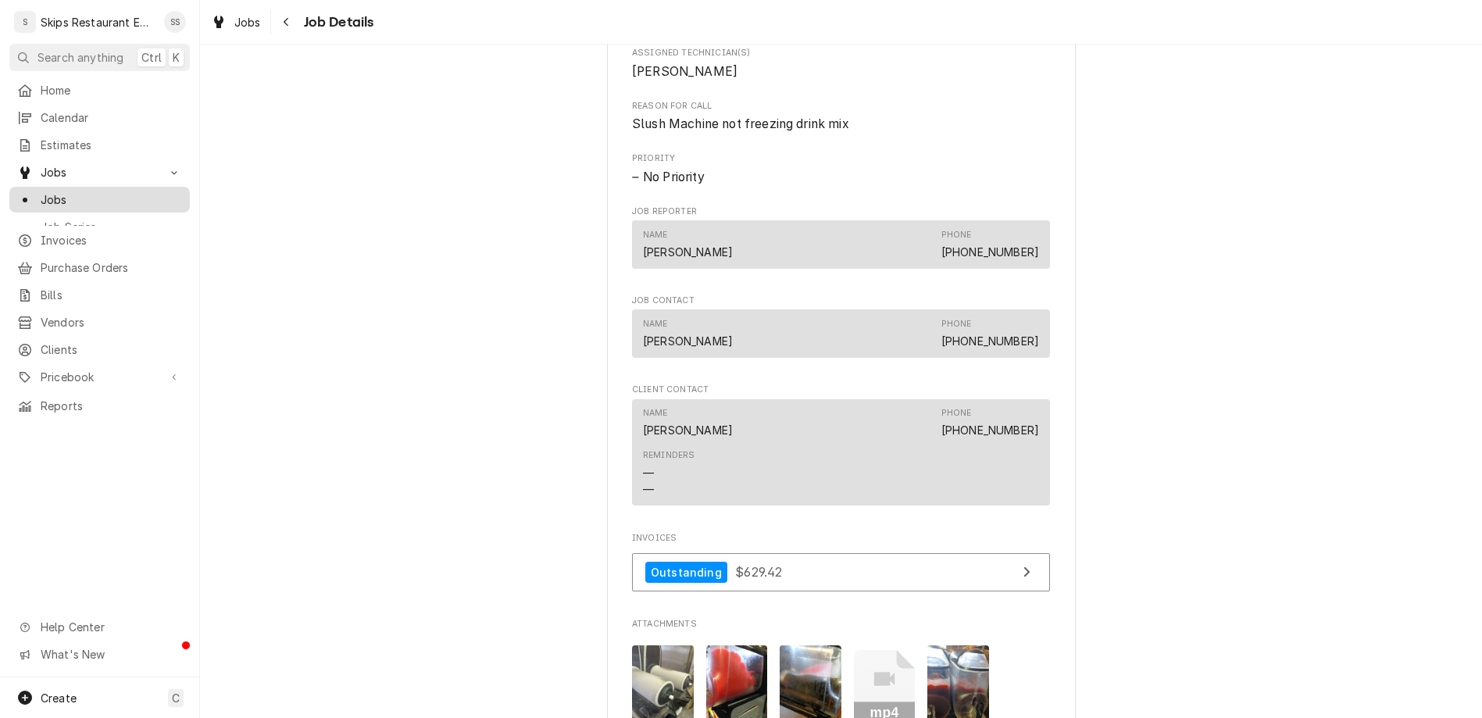
click at [41, 191] on span "Jobs" at bounding box center [111, 199] width 141 height 16
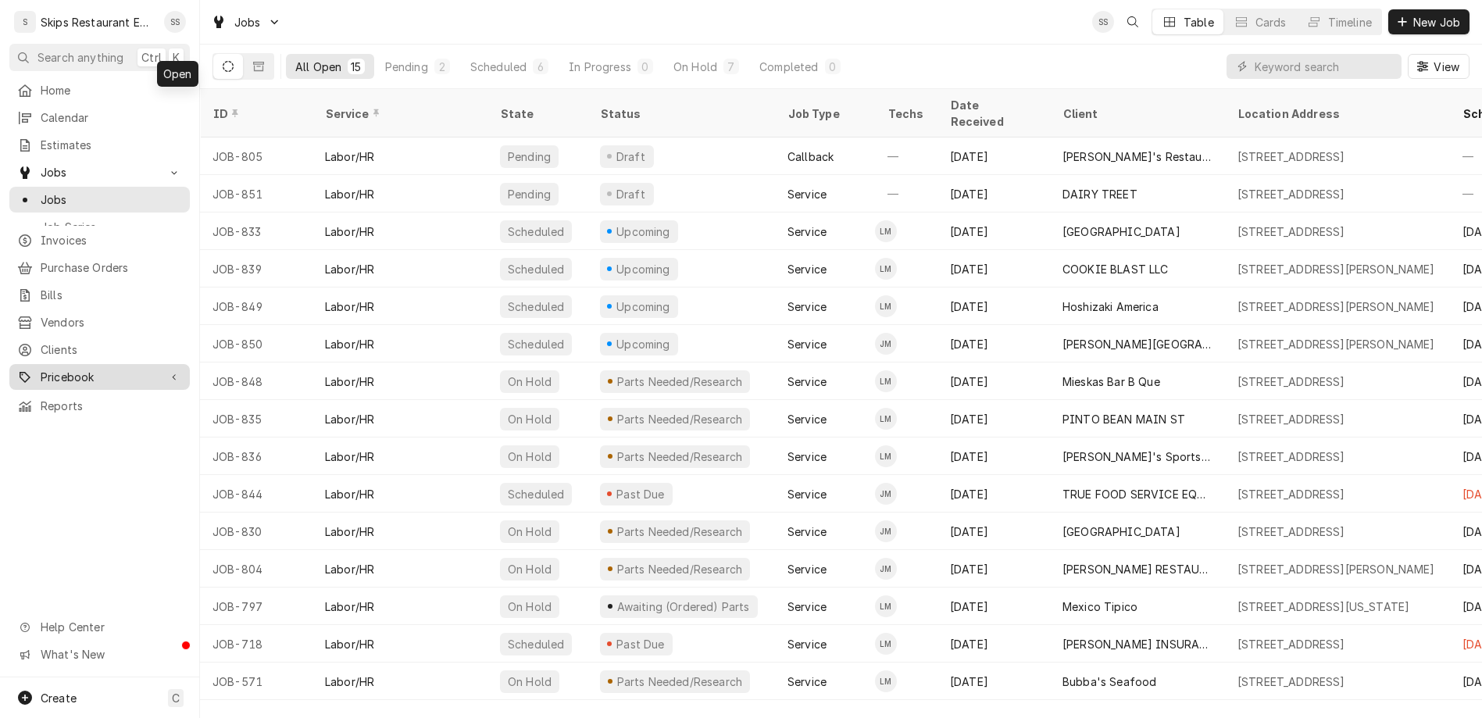
click at [49, 367] on div "Pricebook" at bounding box center [99, 377] width 174 height 20
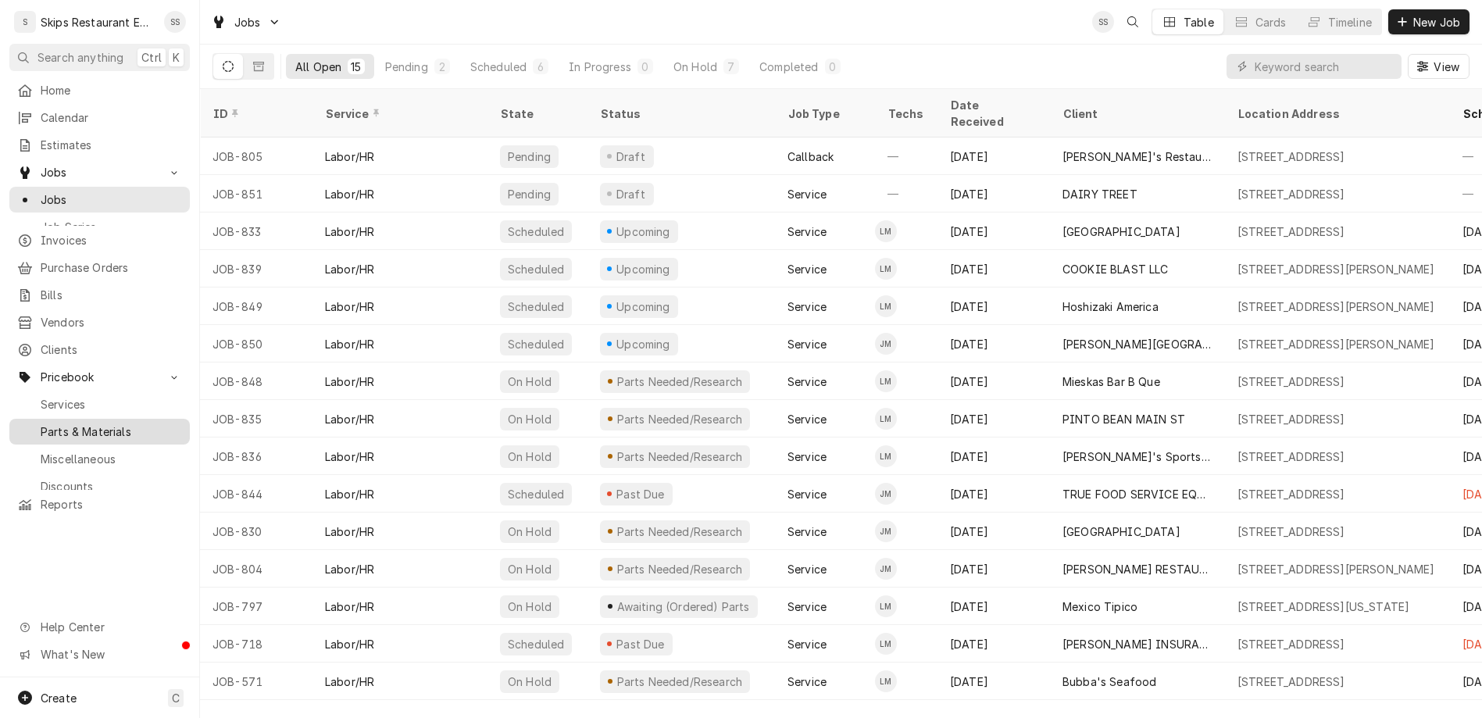
click at [48, 423] on span "Parts & Materials" at bounding box center [111, 431] width 141 height 16
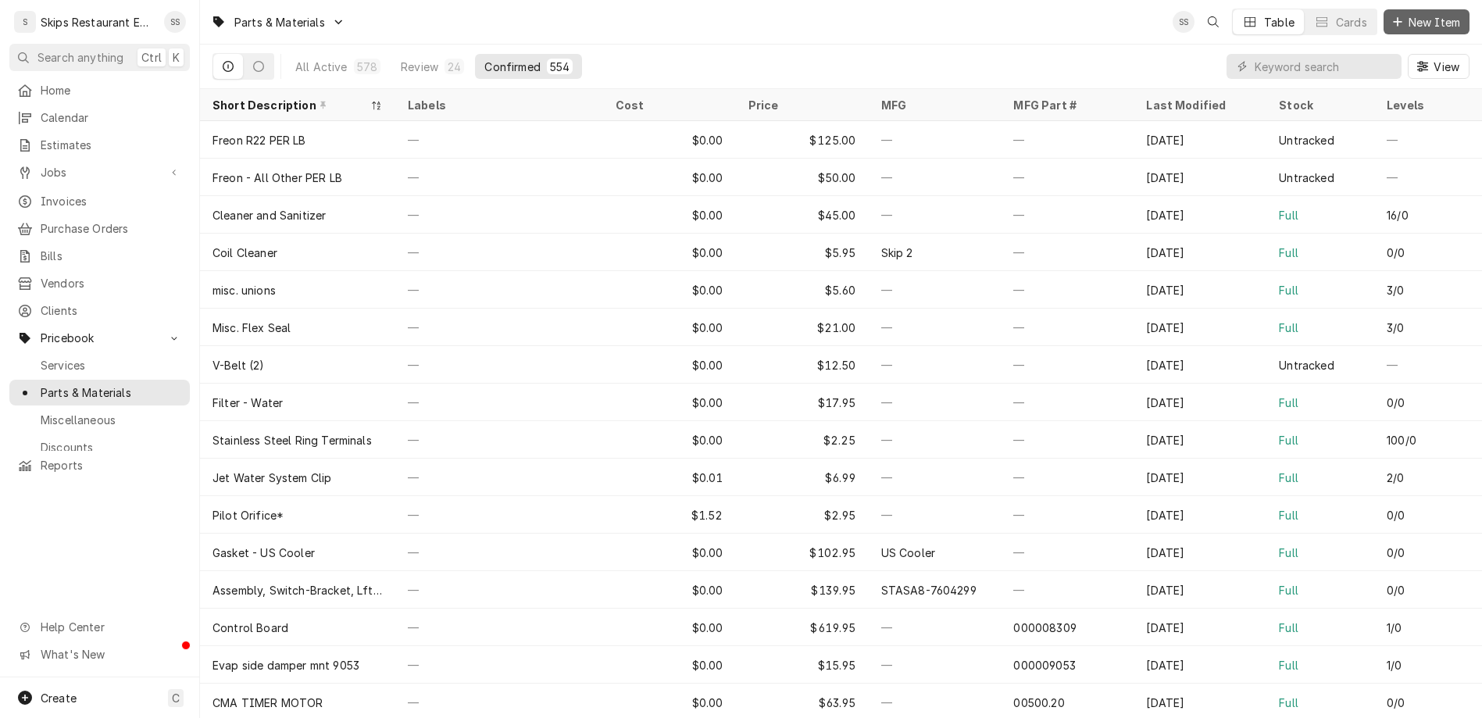
click at [1435, 19] on span "New Item" at bounding box center [1434, 22] width 58 height 16
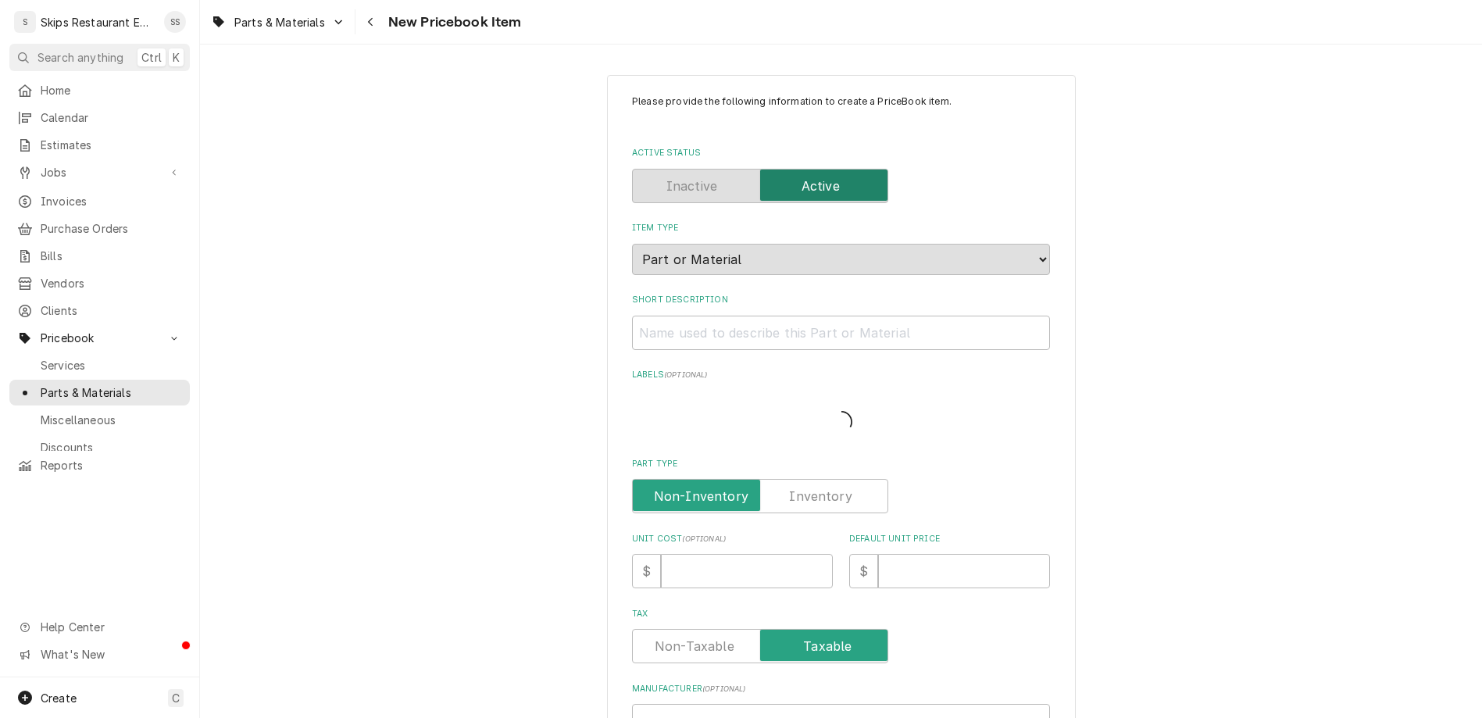
type textarea "x"
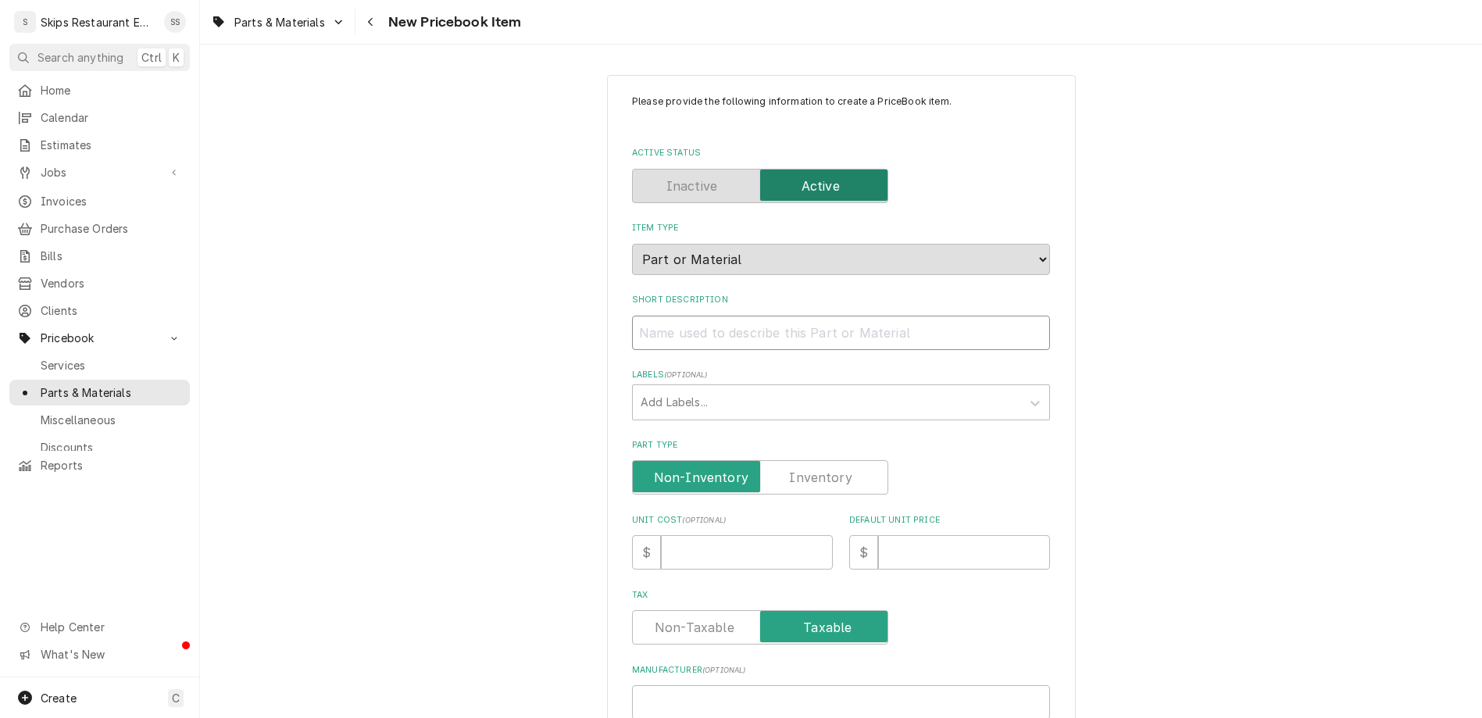
click at [736, 316] on input "Short Description" at bounding box center [841, 333] width 418 height 34
type input "A"
type textarea "x"
type input "At"
type textarea "x"
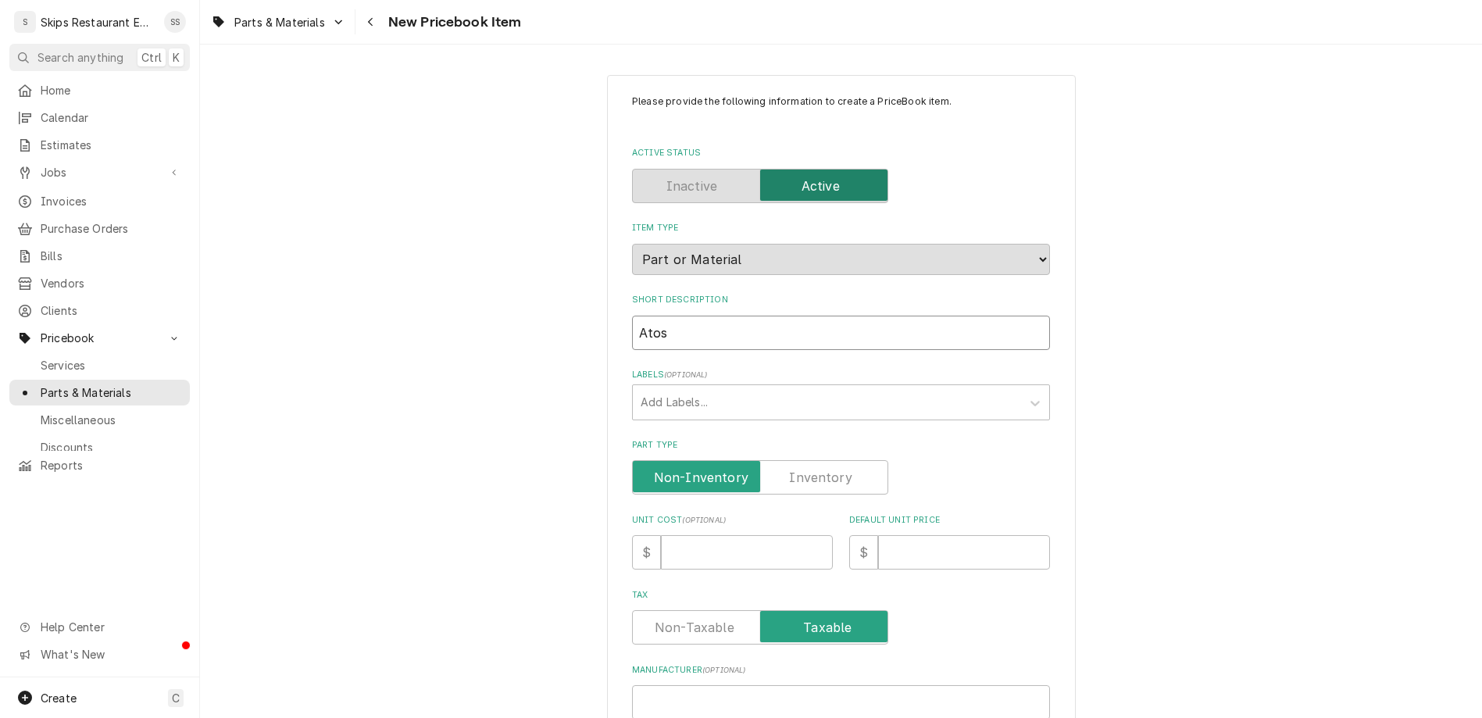
type input "Atosa"
type textarea "x"
type input "Atosa"
type textarea "x"
type input "Atosa H"
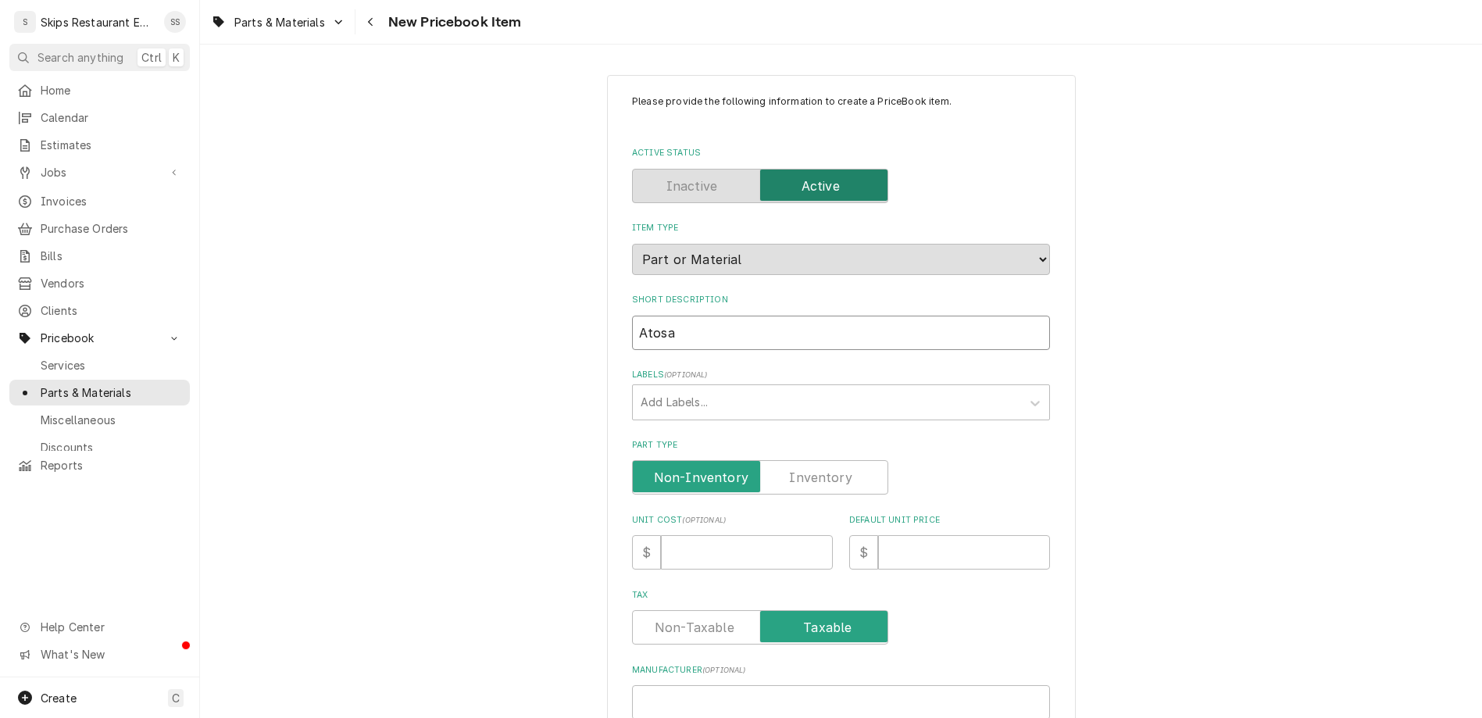
type textarea "x"
type input "Atosa He"
type textarea "x"
type input "Atosa Hea"
type textarea "x"
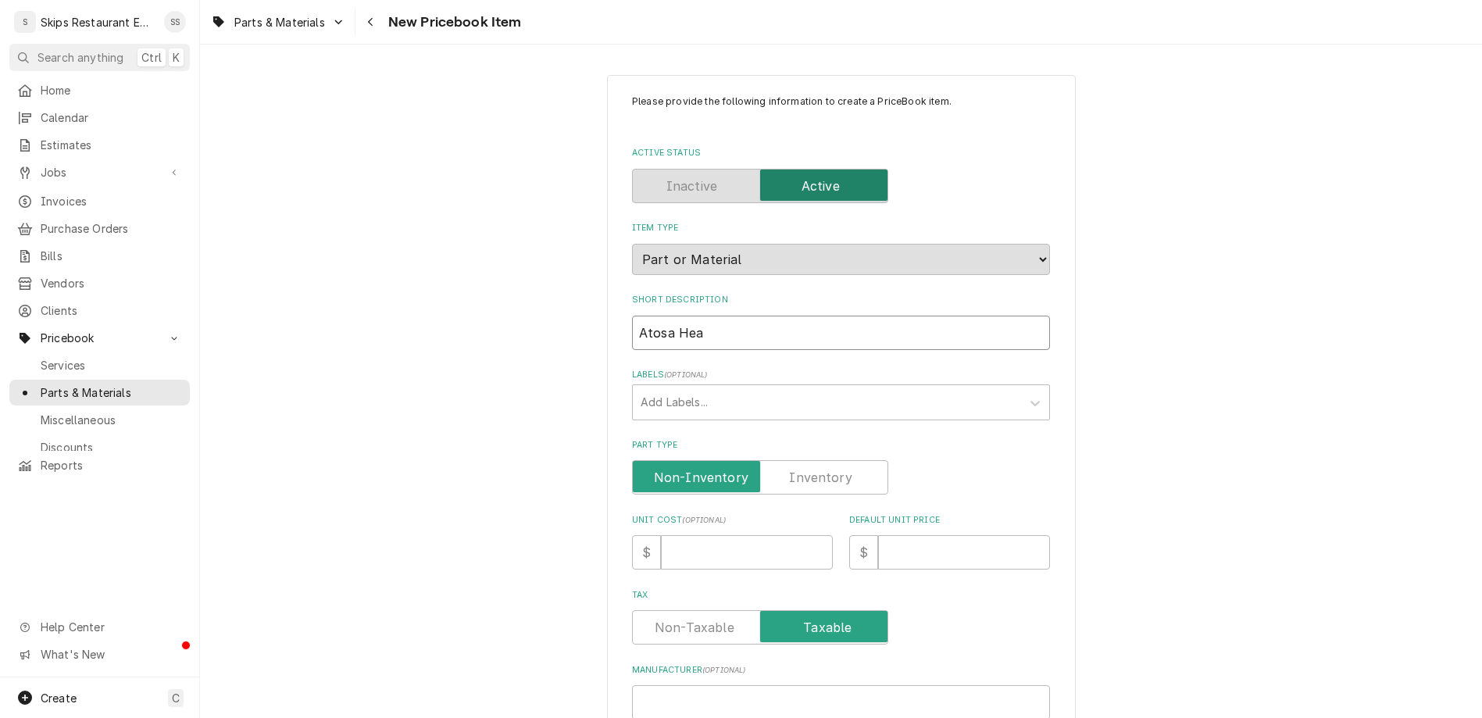
type input "Atosa Heas"
type textarea "x"
type input "Atosa Heast"
type textarea "x"
type input "Atosa Heas"
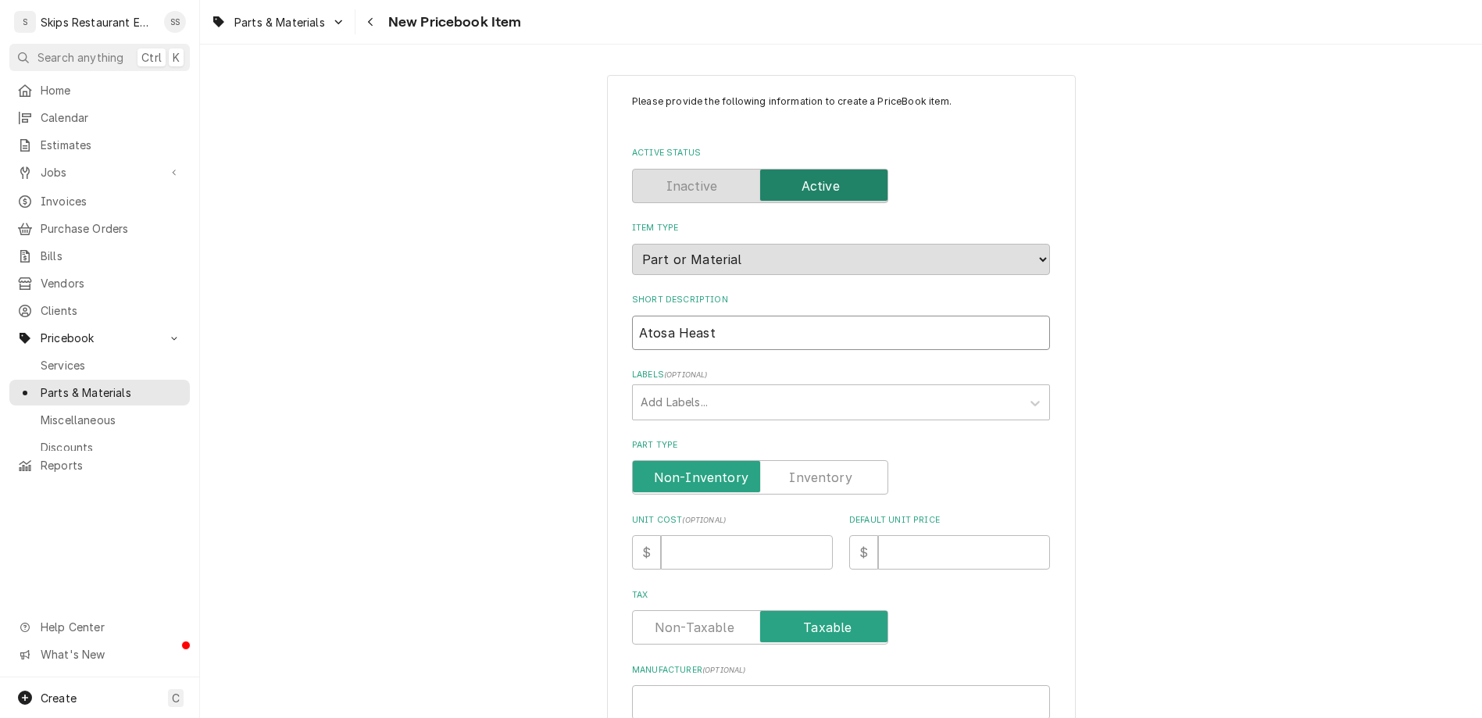
type textarea "x"
type input "Atosa Hea"
type textarea "x"
type input "Atosa Heat"
type textarea "x"
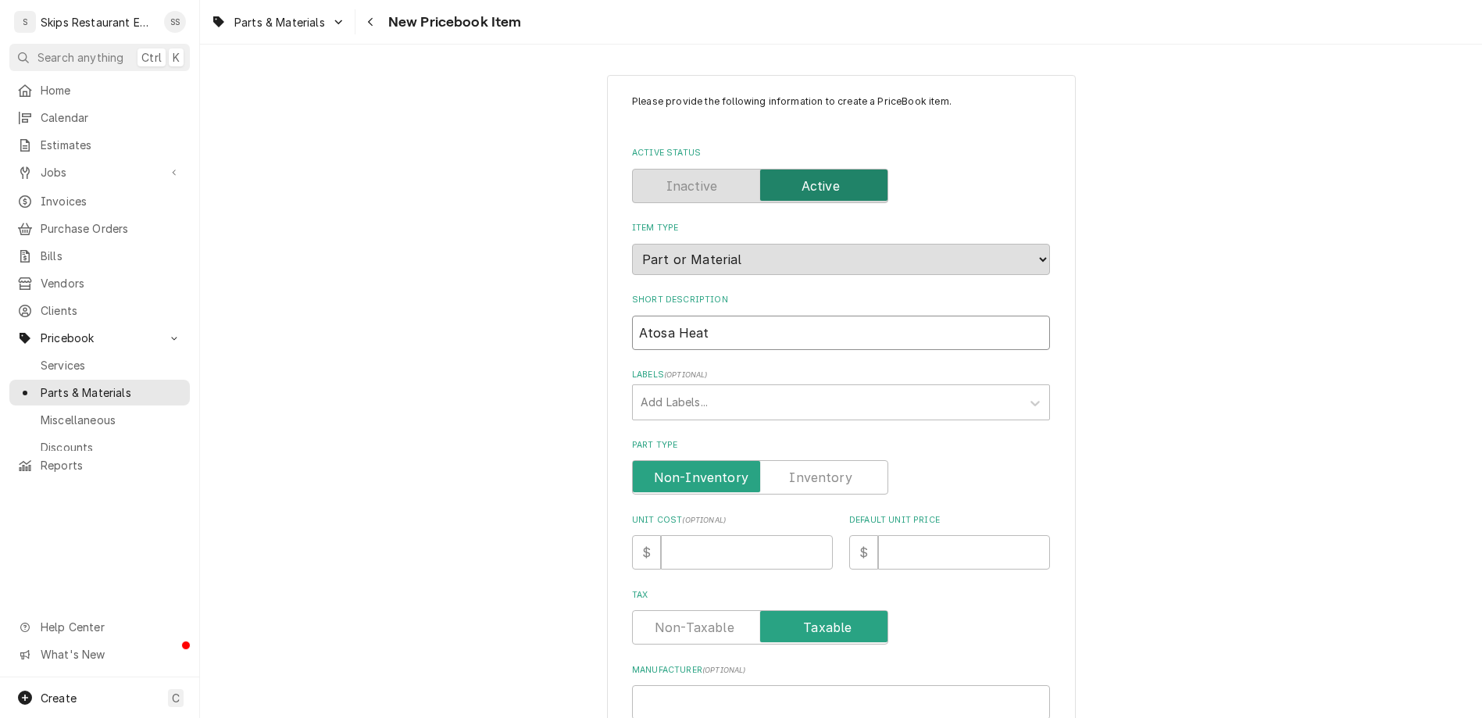
type input "Atosa Heate"
type textarea "x"
type input "Atosa Heater"
type textarea "x"
type input "Atosa Heater,"
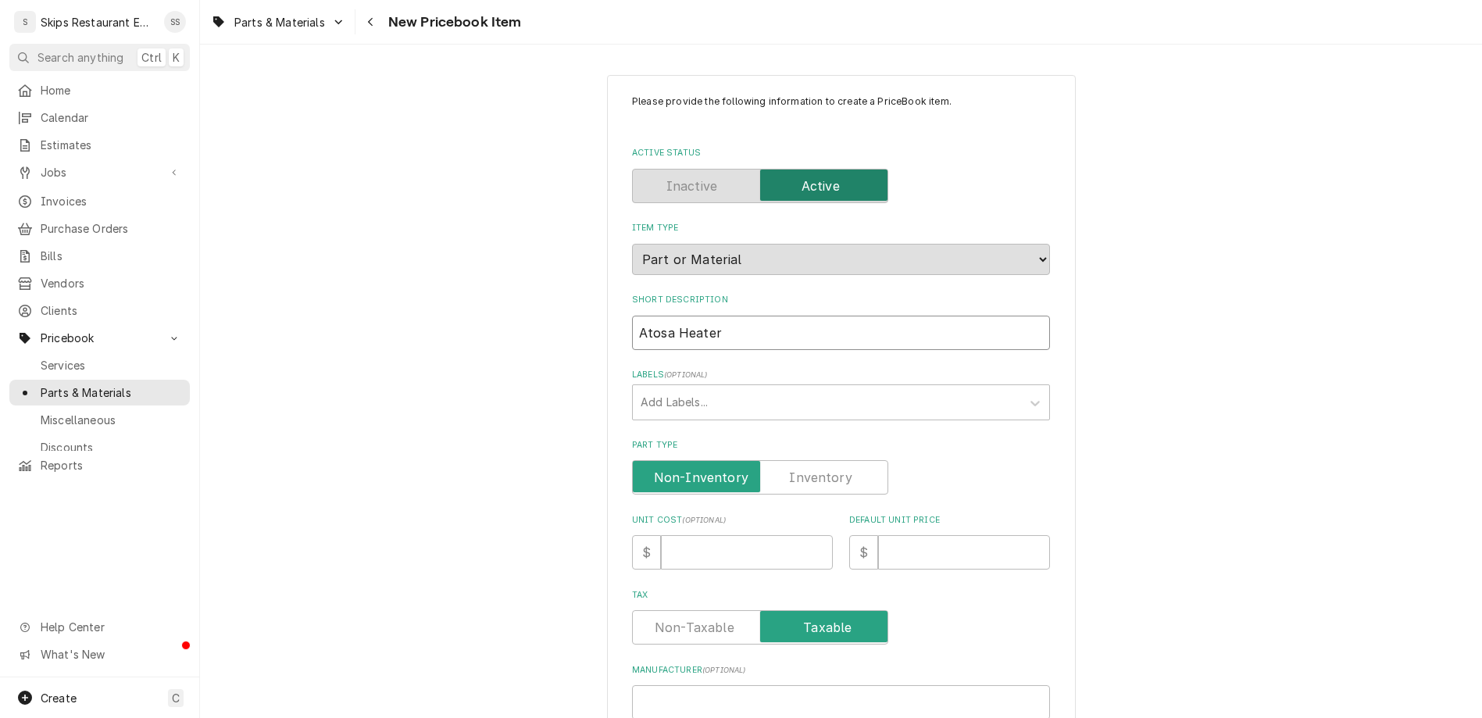
type textarea "x"
type input "Atosa Heater,"
type textarea "x"
type input "Atosa Heater, M"
type textarea "x"
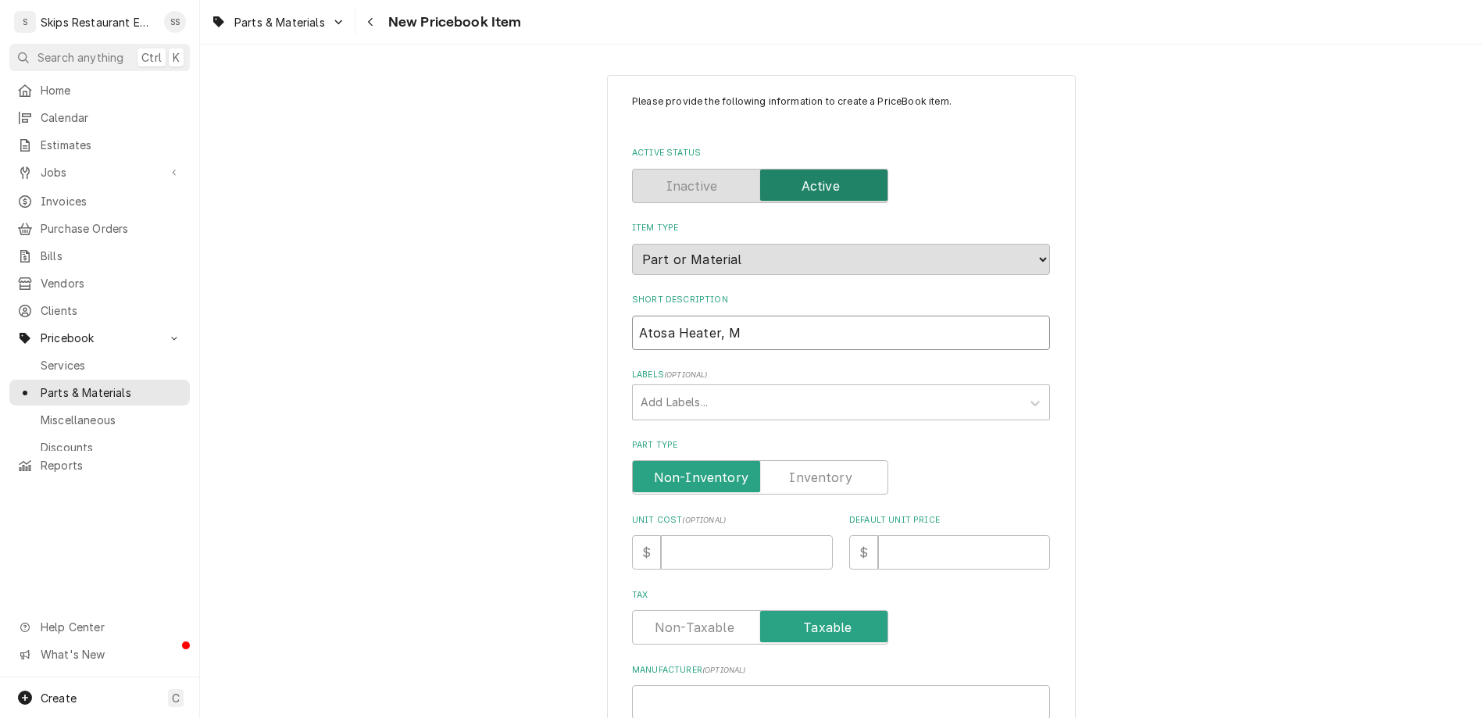
type input "Atosa Heater, Mu"
type textarea "x"
type input "Atosa Heater, Mul"
type textarea "x"
type input "Atosa Heater, Mull"
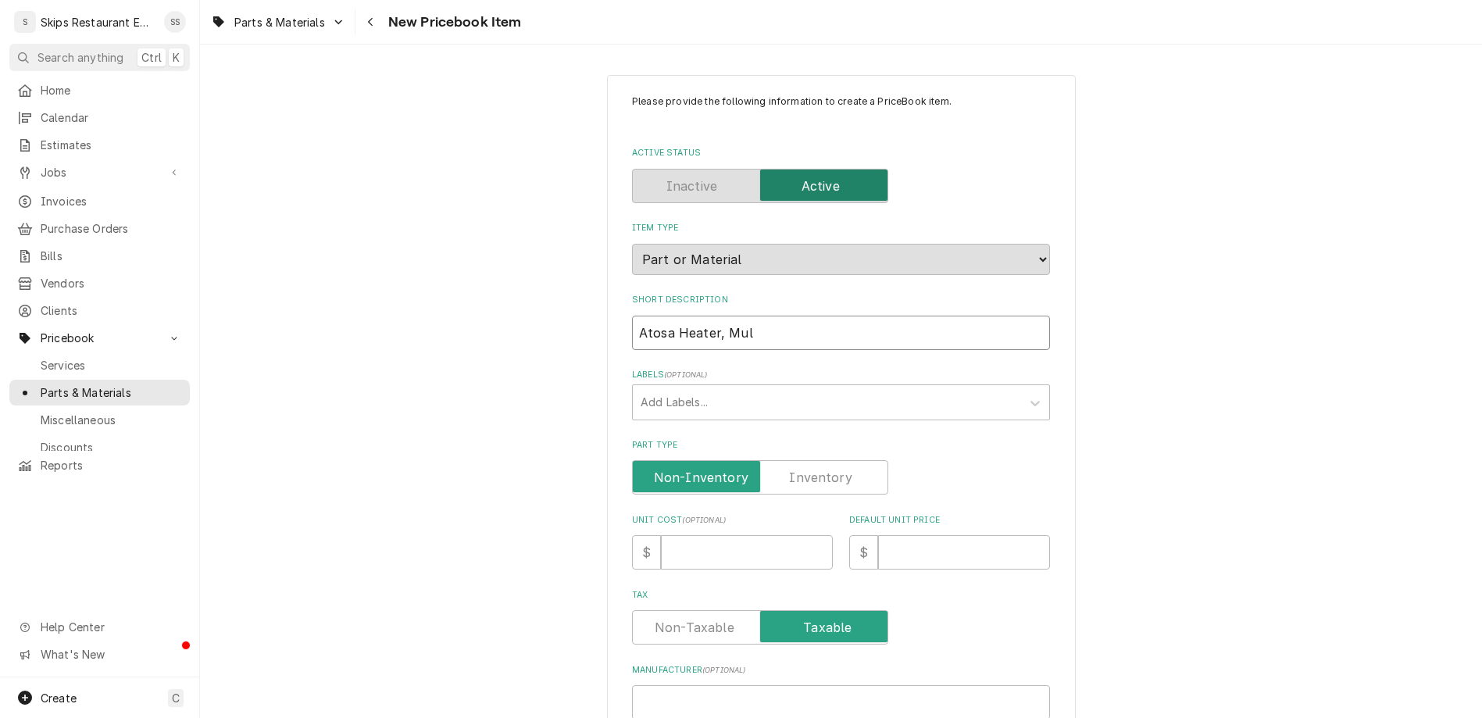
type textarea "x"
type input "Atosa Heater, Mulli"
type textarea "x"
type input "Atosa Heater, Mullio"
type textarea "x"
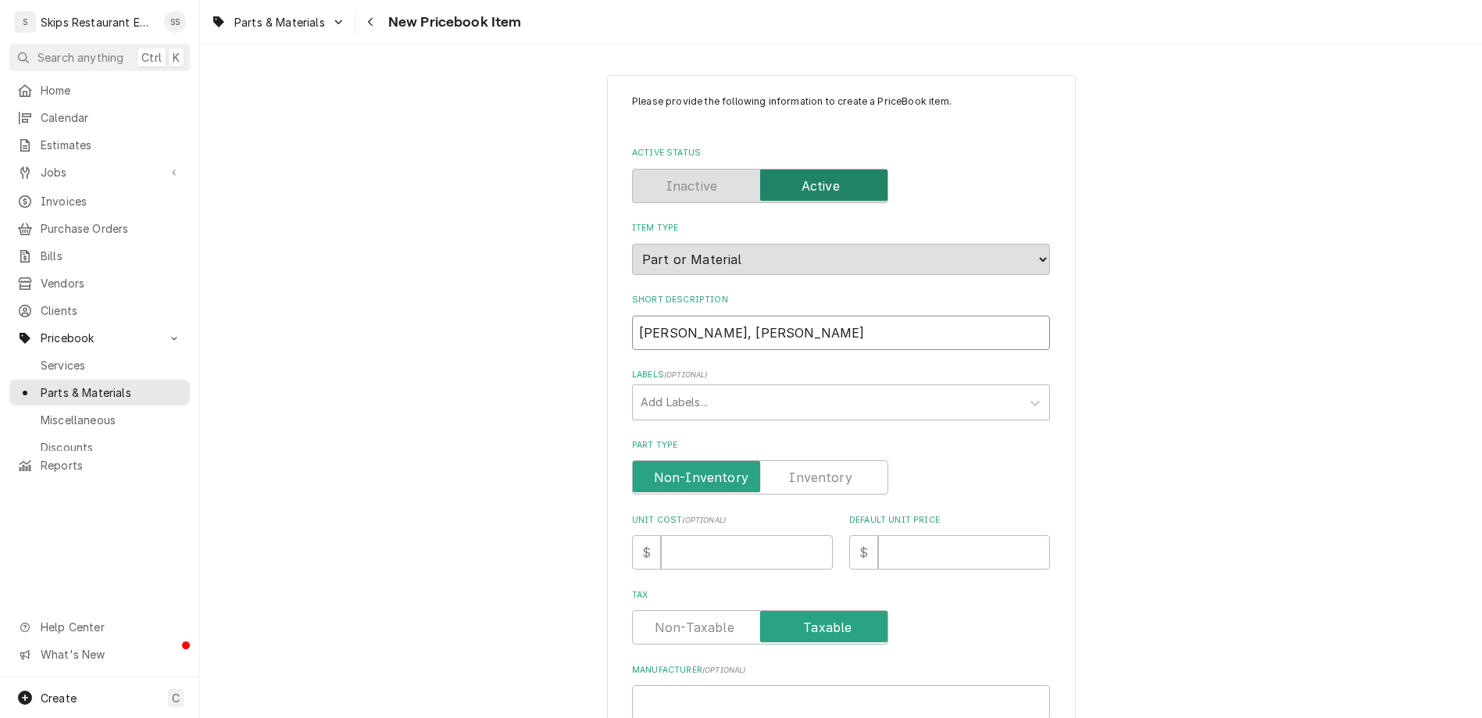
type input "Atosa Heater, Mullion"
type textarea "x"
type input "Atosa Heater, Mullion"
click at [776, 460] on input "Part Type" at bounding box center [760, 477] width 242 height 34
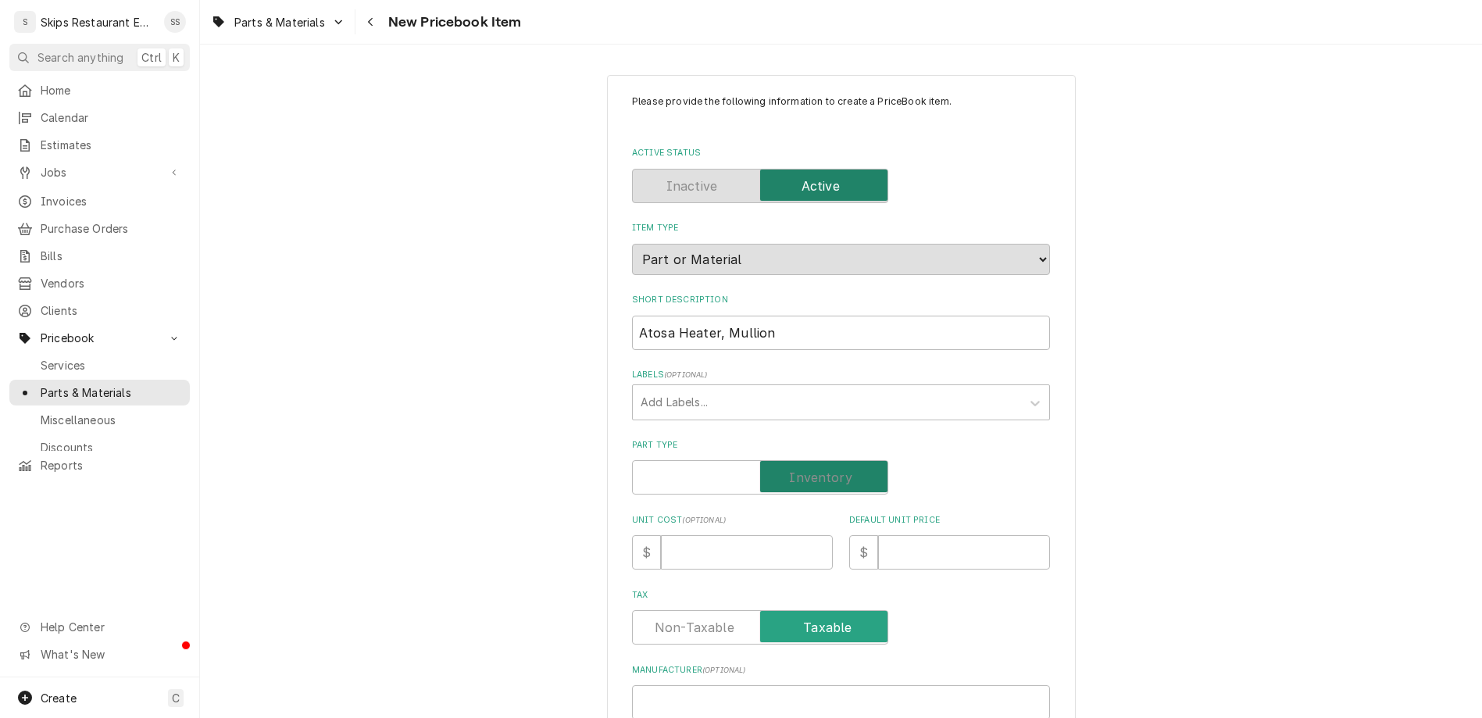
checkbox input "true"
type textarea "x"
click at [891, 535] on input "Default Unit Price" at bounding box center [964, 552] width 172 height 34
type input "2"
type textarea "x"
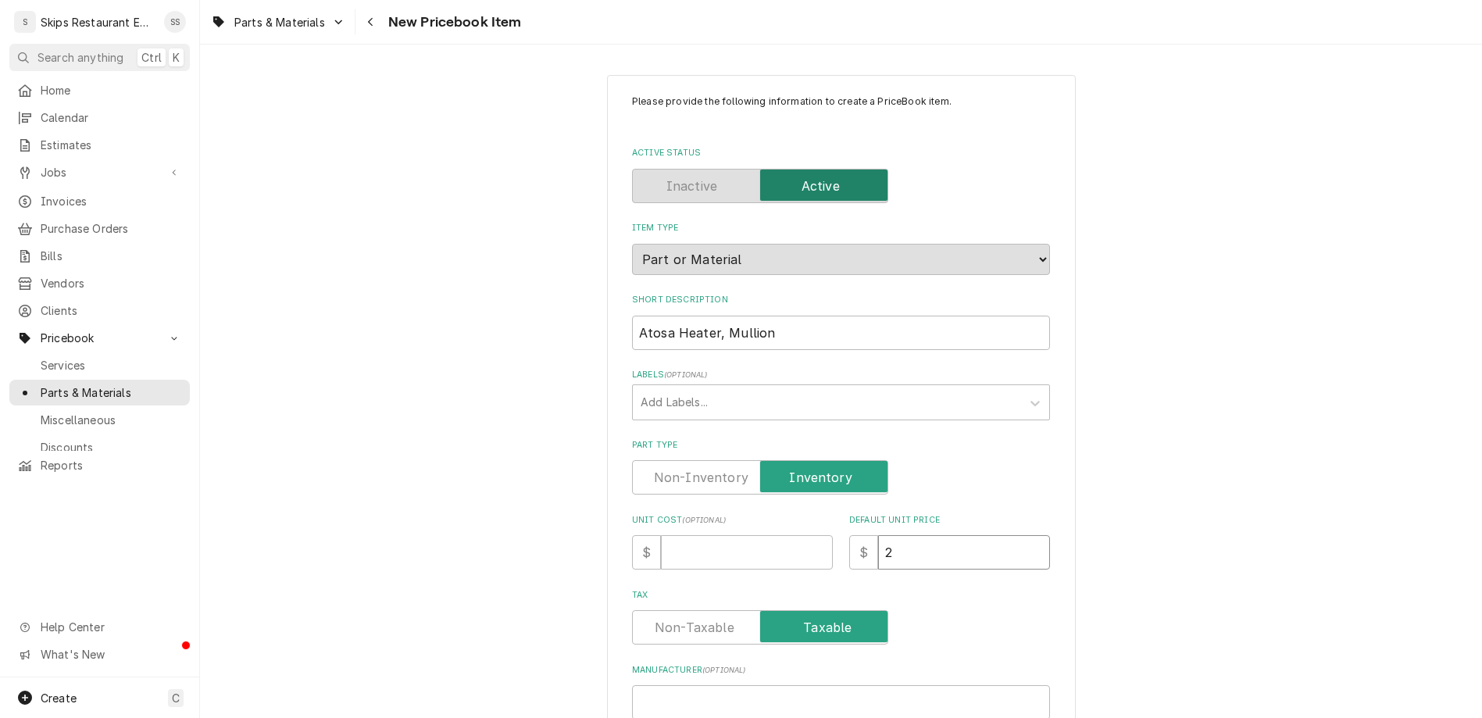
type input "27"
type textarea "x"
type input "27.9"
type textarea "x"
type input "27.95"
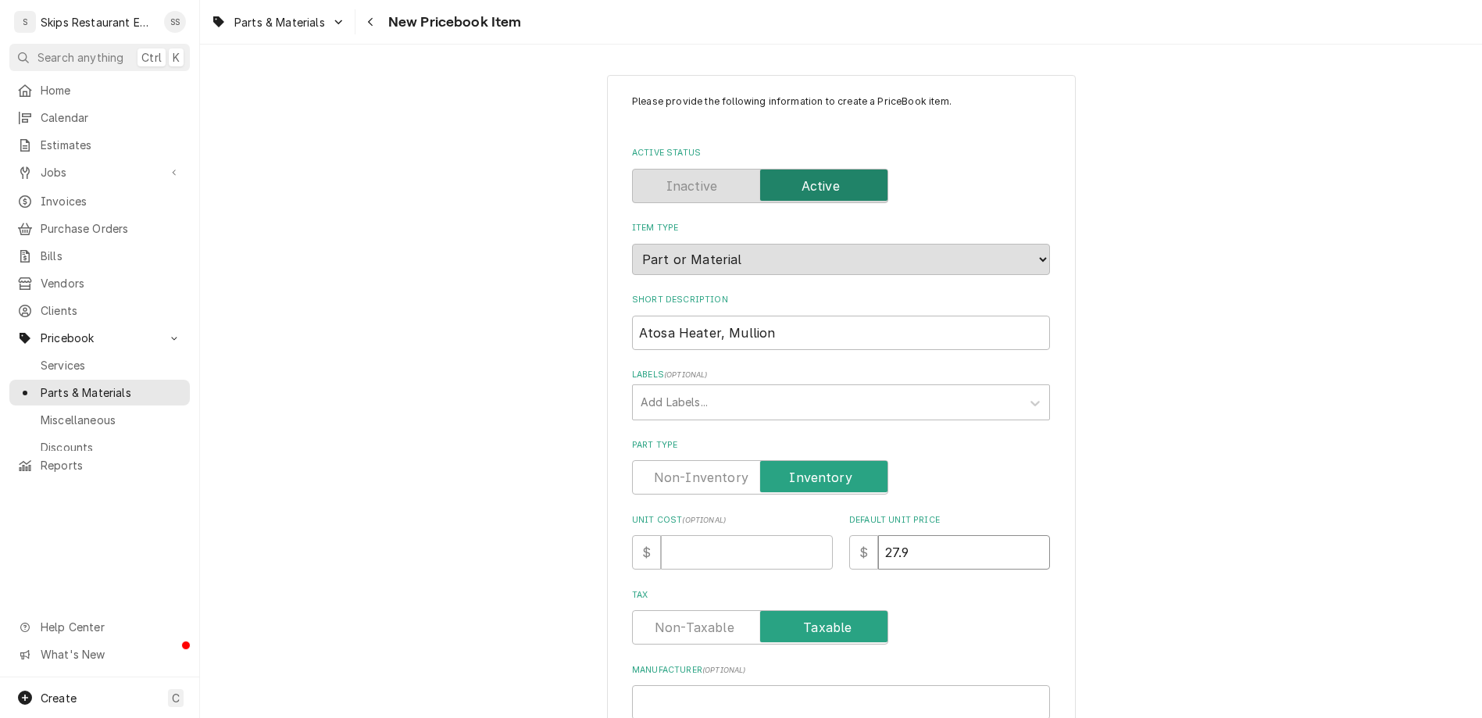
type textarea "x"
type input "27.95"
type input "W"
type textarea "x"
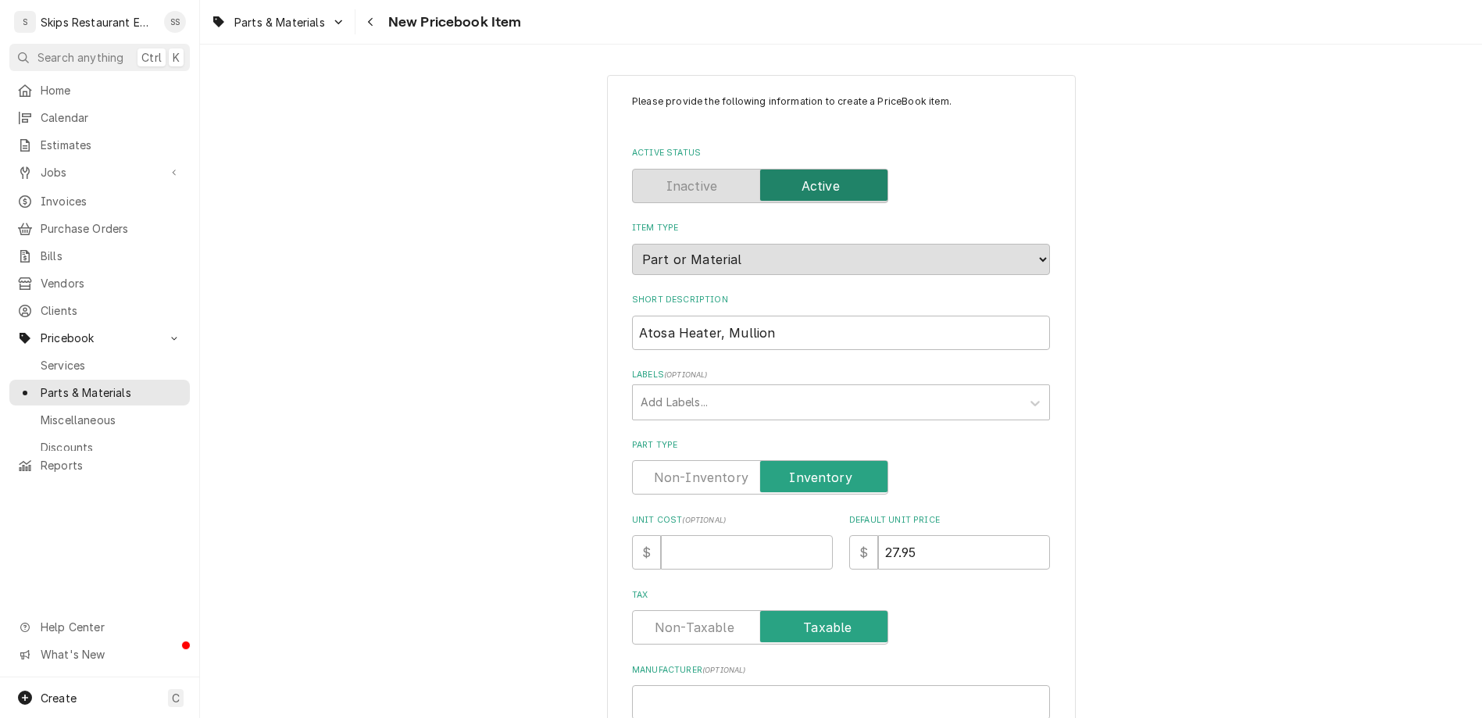
type input "W0"
type textarea "x"
type input "W03"
type textarea "x"
type input "W031"
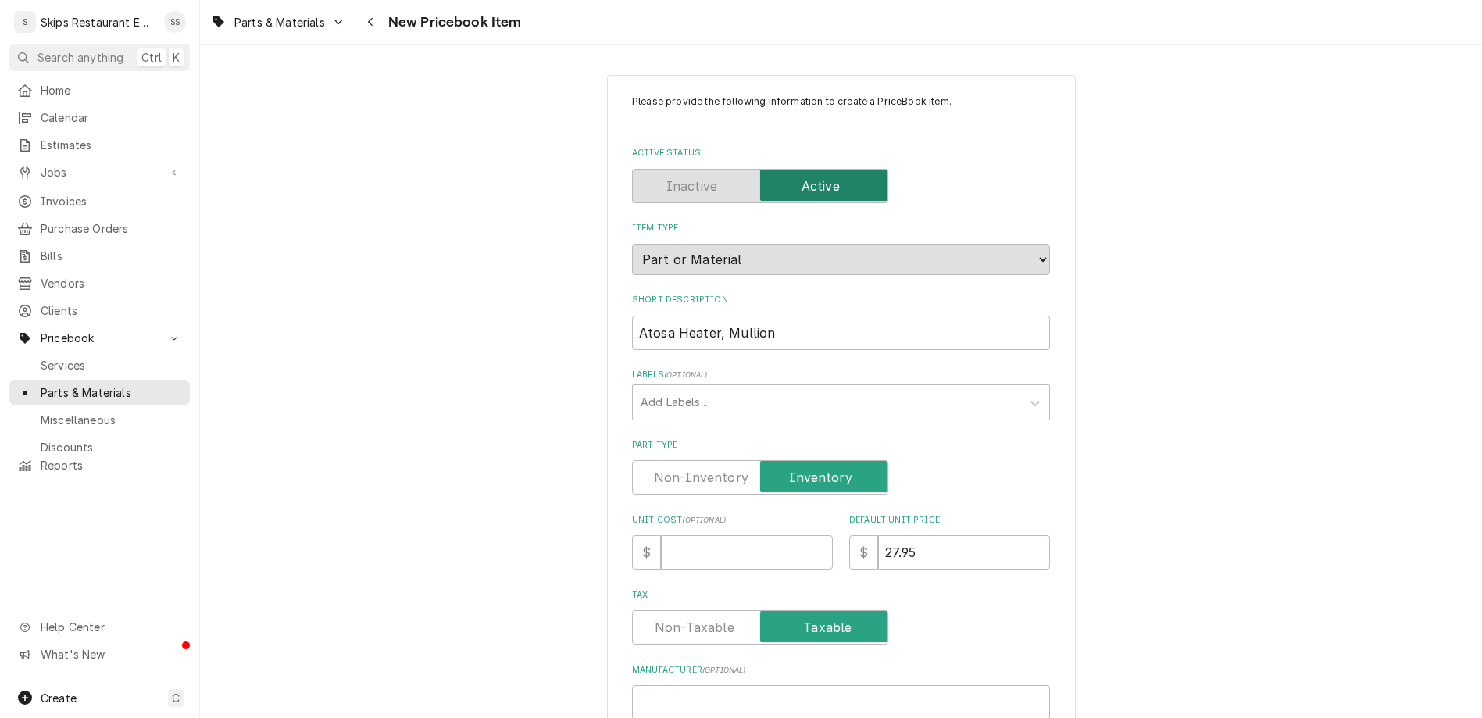
type textarea "x"
type input "W0310"
type textarea "x"
type input "W03100"
type textarea "x"
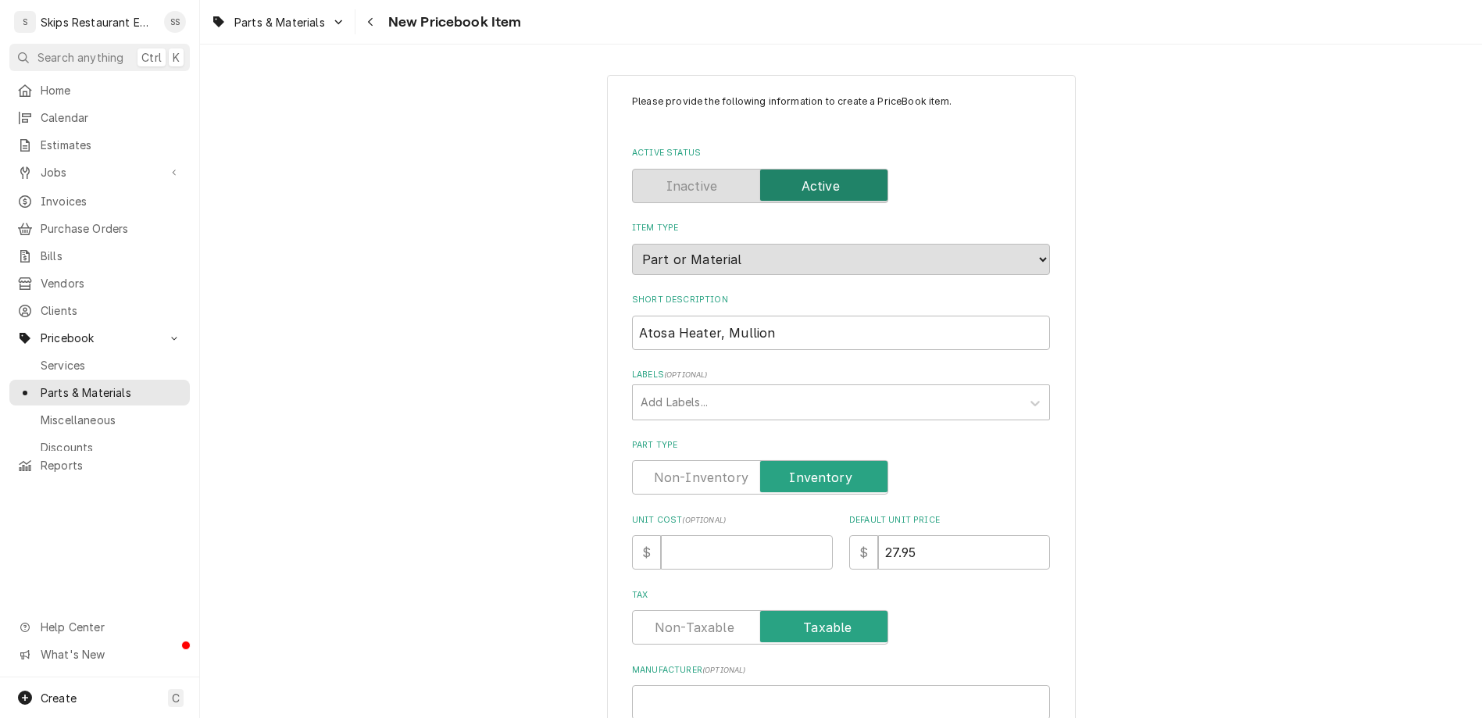
type input "W031009"
type textarea "x"
type input "W0310093"
type textarea "x"
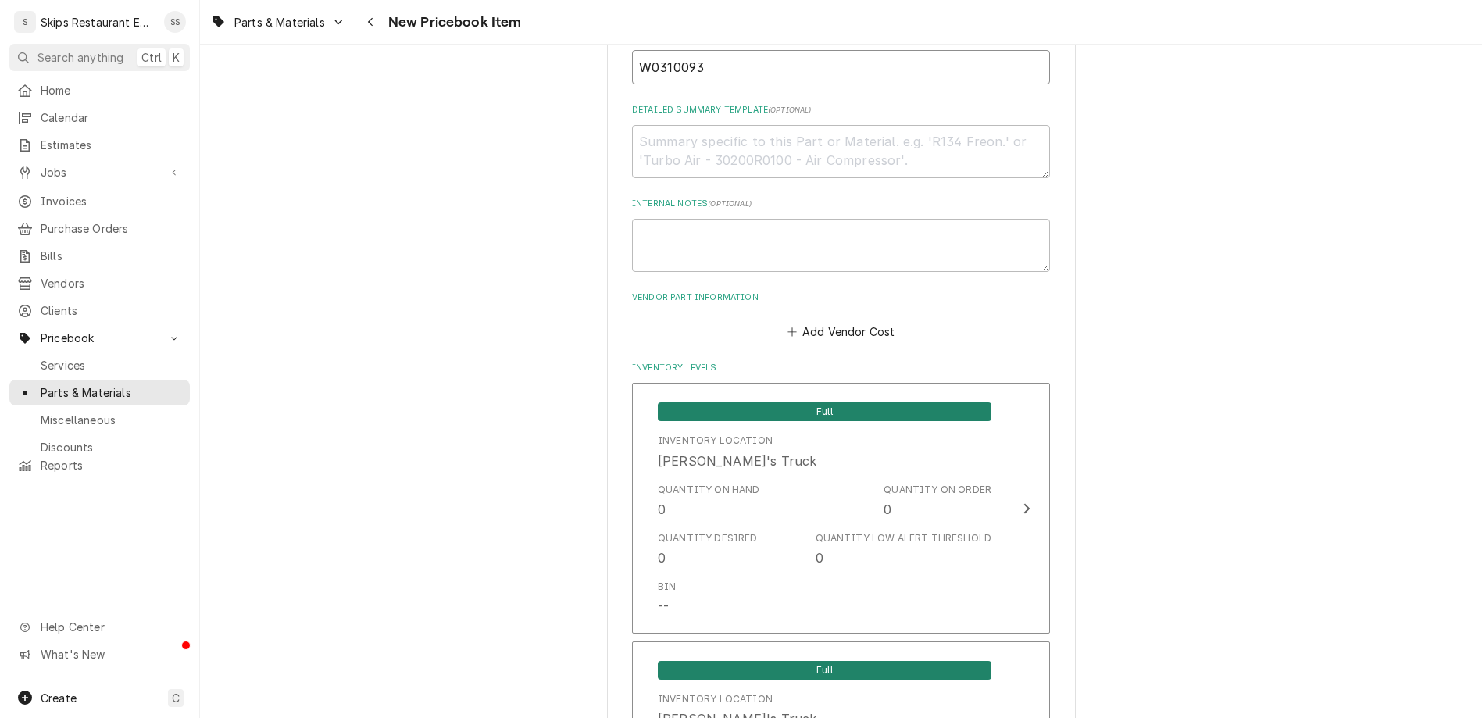
scroll to position [731, 0]
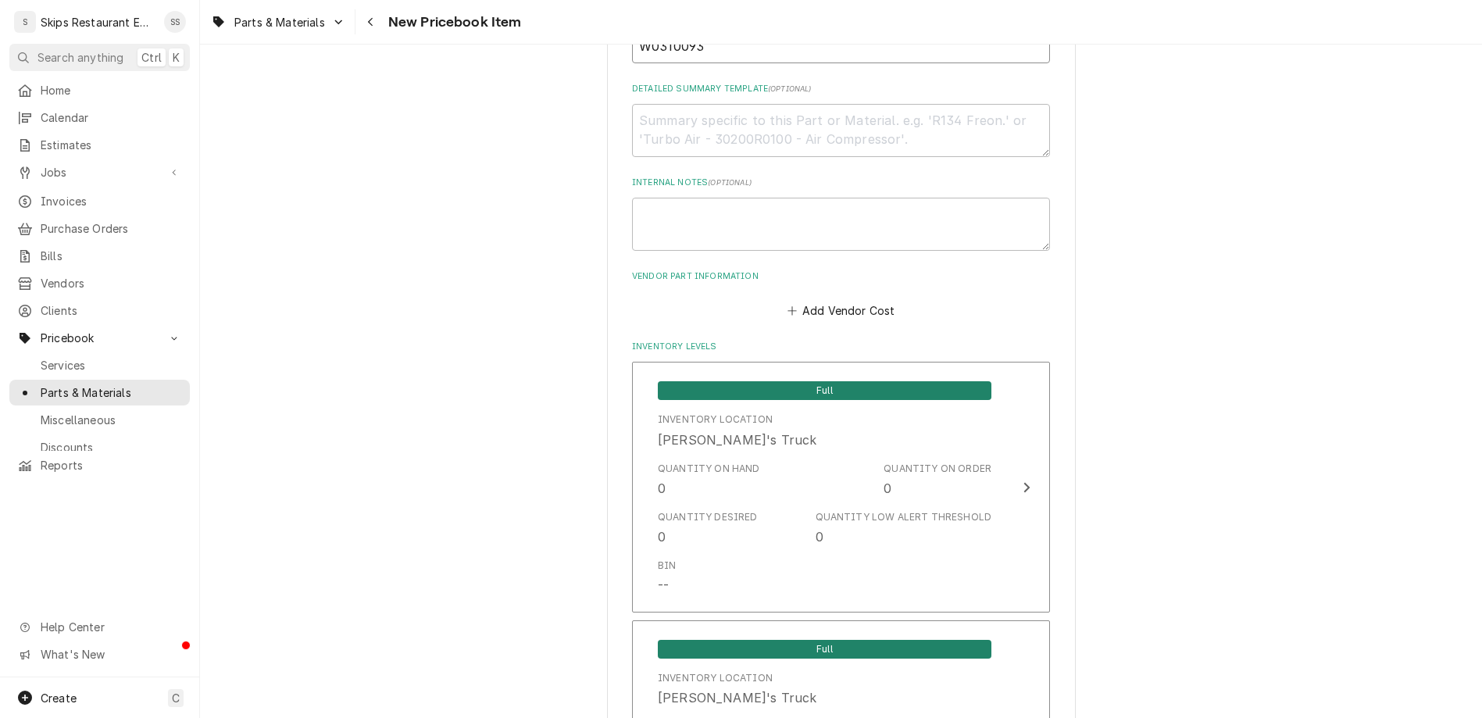
type input "W0310093"
drag, startPoint x: 715, startPoint y: 587, endPoint x: 680, endPoint y: 590, distance: 34.6
type input "1"
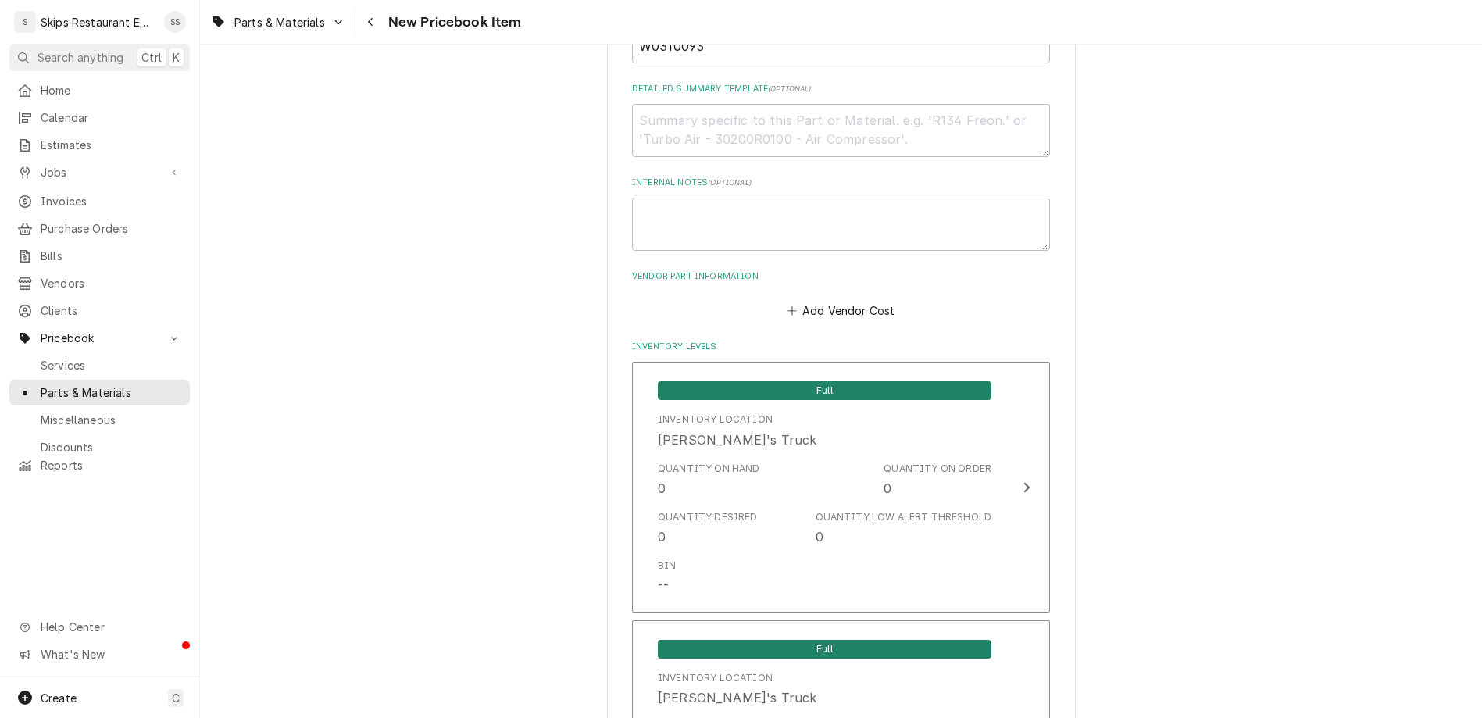
scroll to position [902, 0]
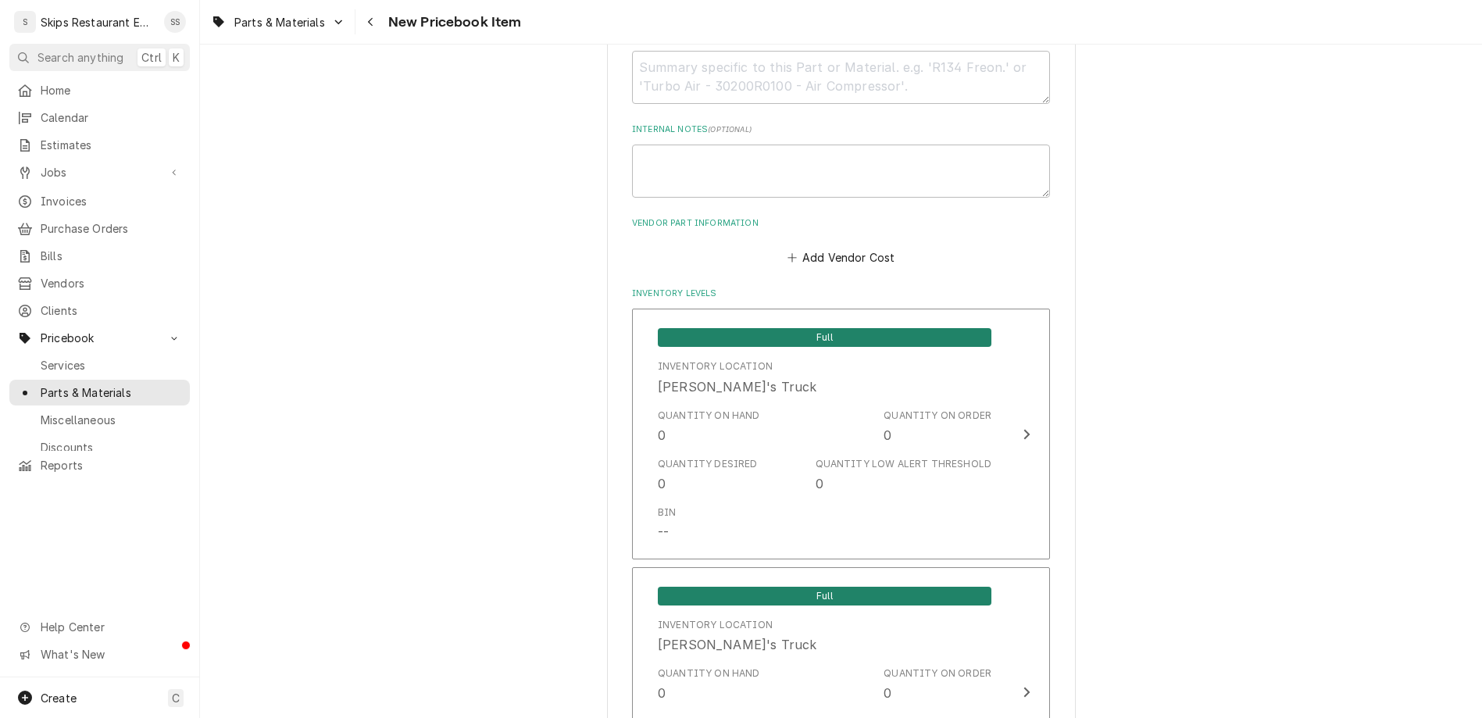
type textarea "x"
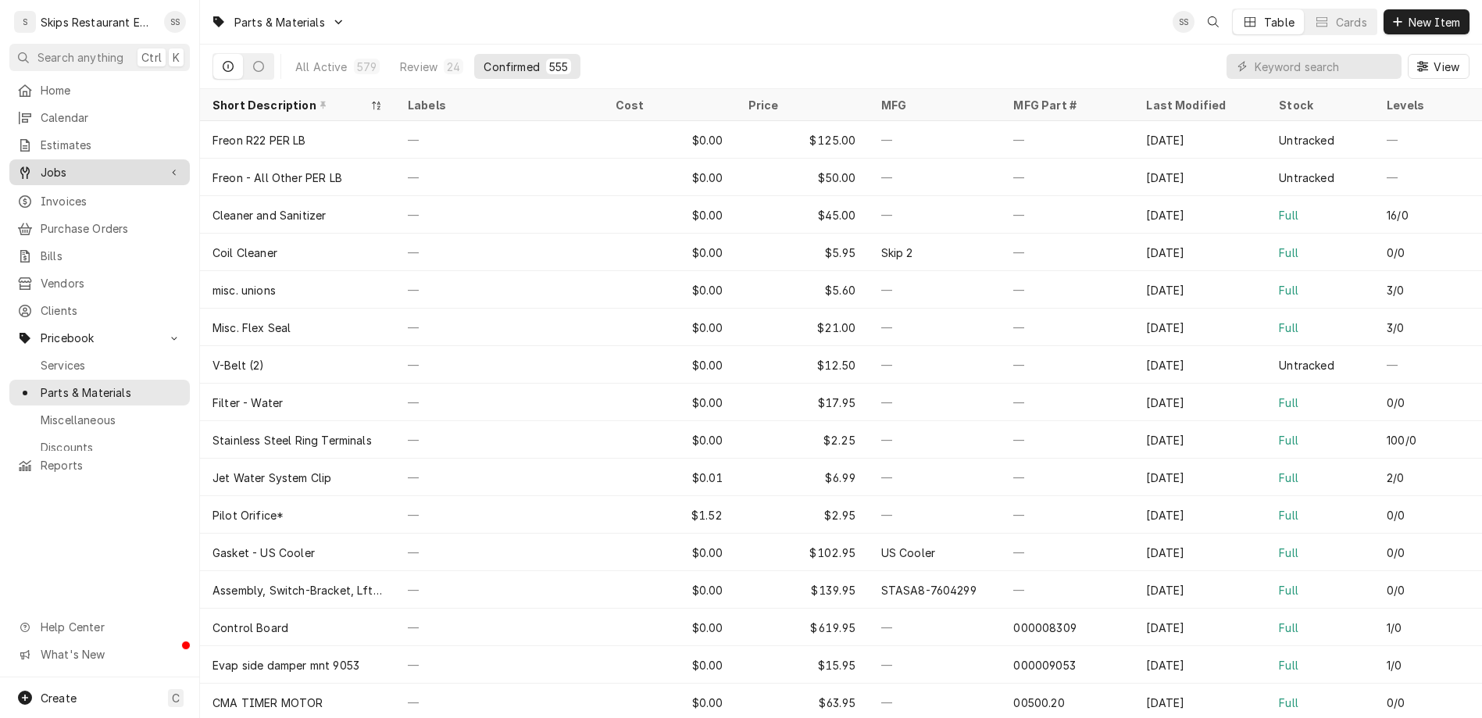
click at [42, 164] on span "Jobs" at bounding box center [100, 172] width 118 height 16
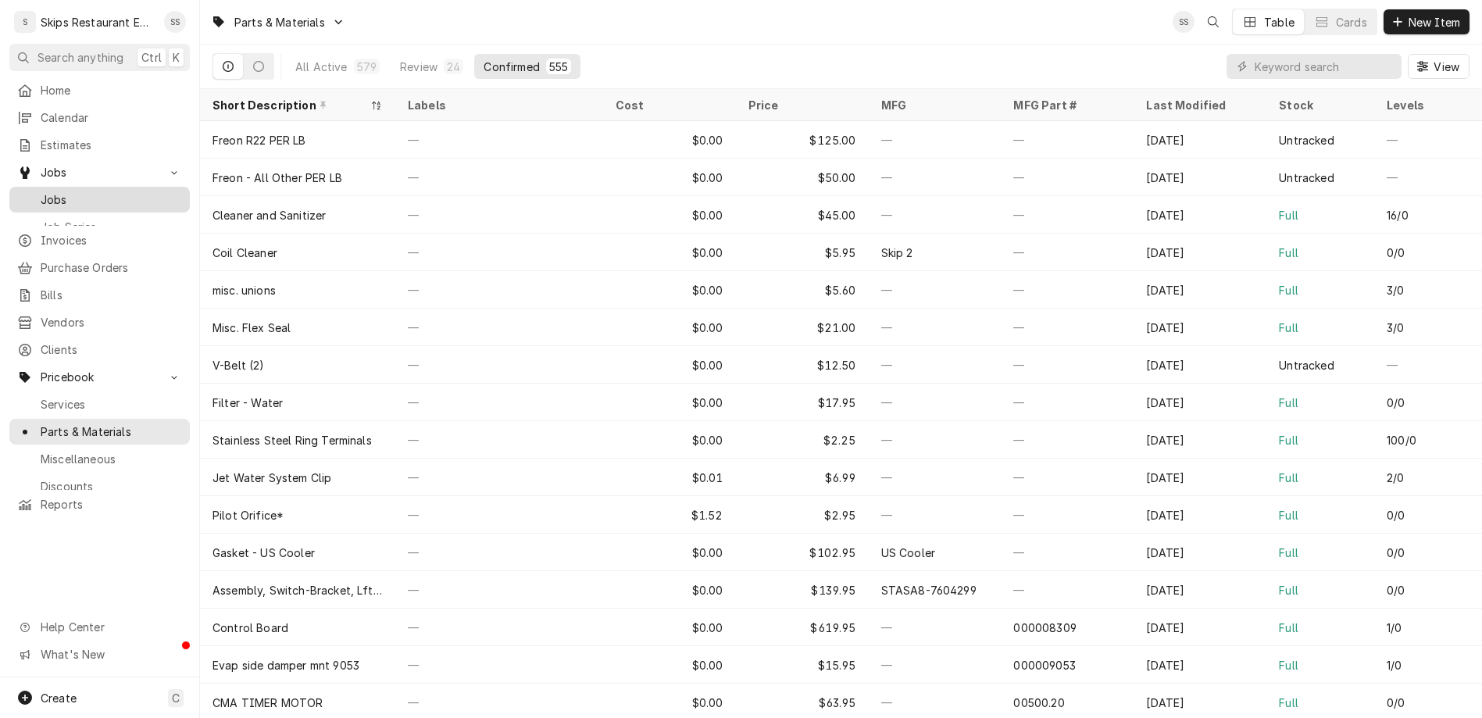
click at [41, 191] on span "Jobs" at bounding box center [111, 199] width 141 height 16
